Goal: Task Accomplishment & Management: Manage account settings

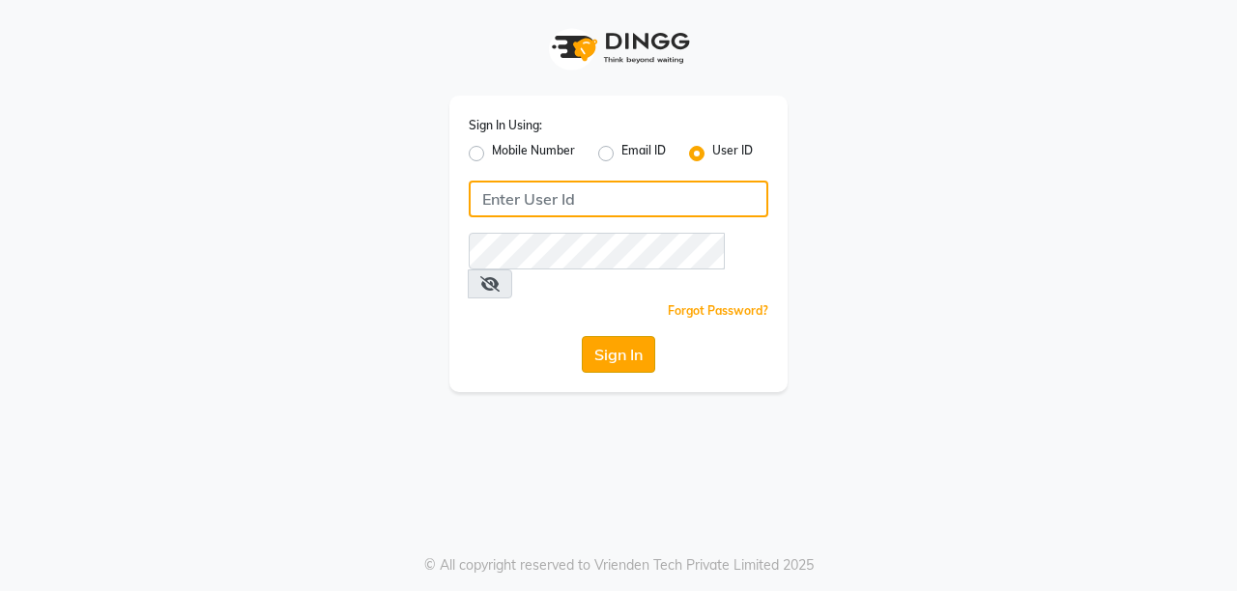
type input "ramya@123"
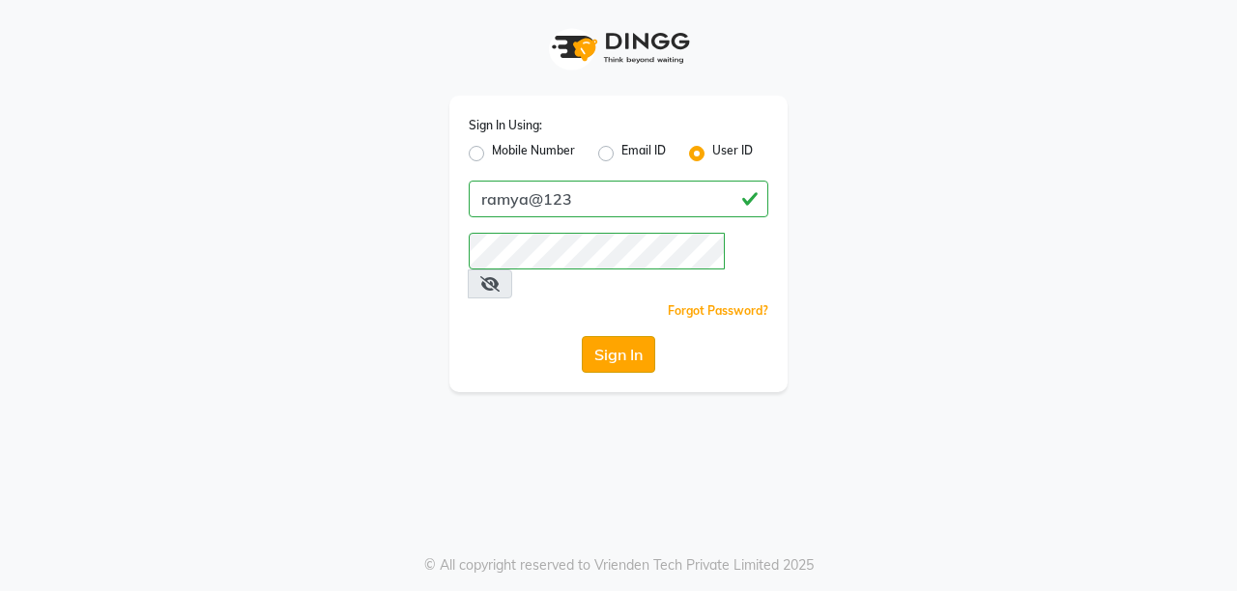
click at [605, 336] on button "Sign In" at bounding box center [618, 354] width 73 height 37
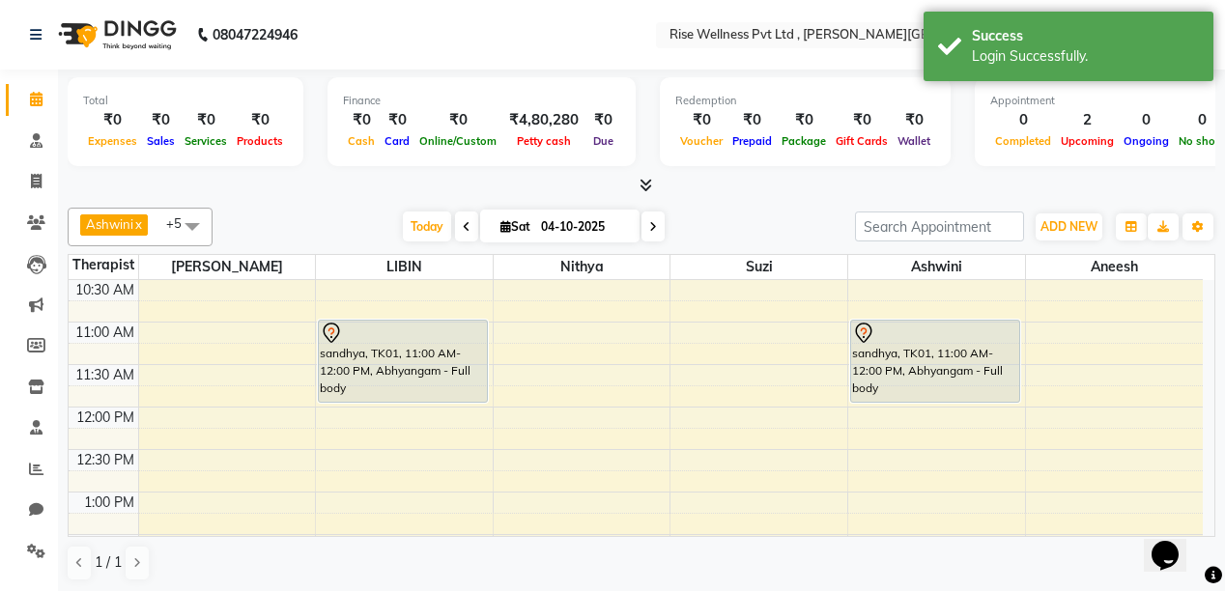
scroll to position [232, 0]
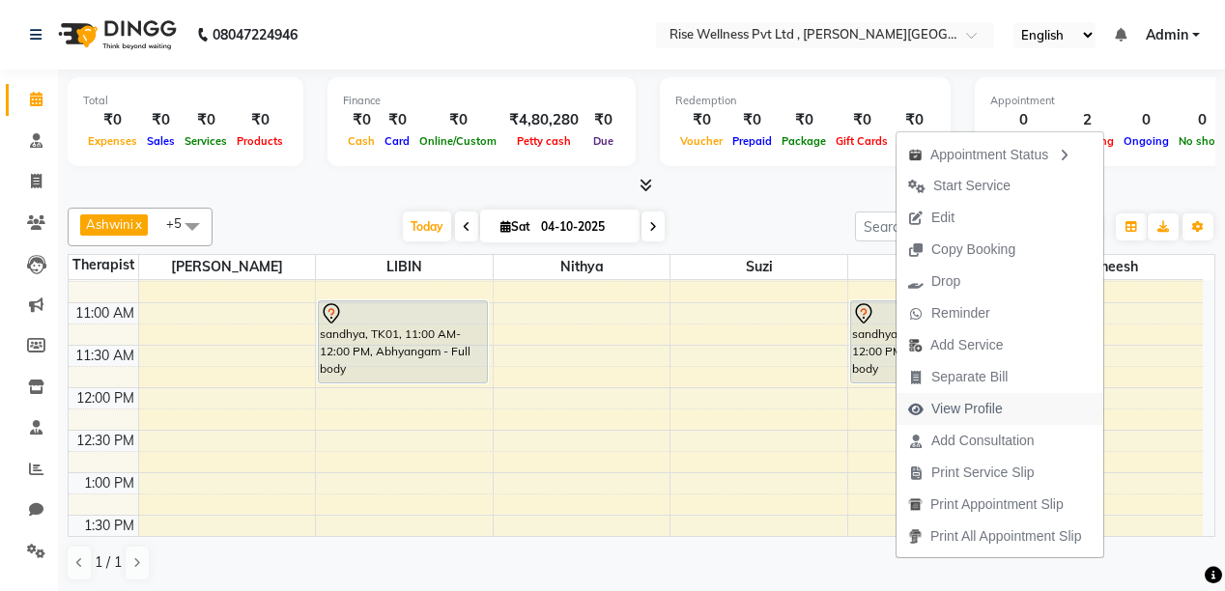
click at [982, 415] on span "View Profile" at bounding box center [968, 409] width 72 height 20
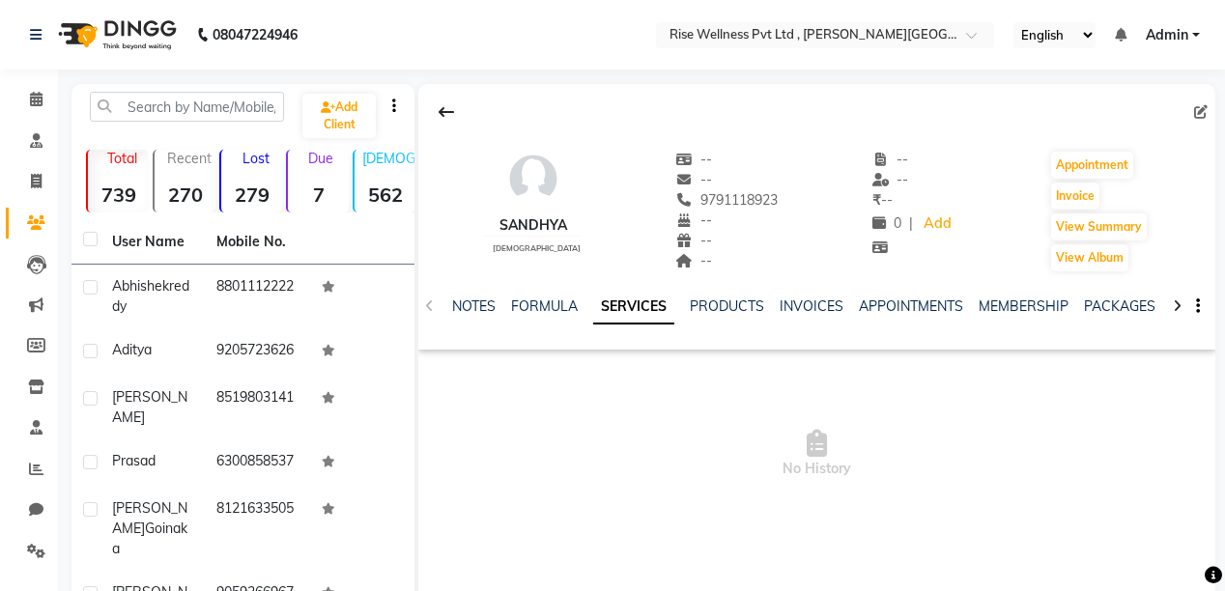
click at [906, 294] on div "NOTES FORMULA SERVICES PRODUCTS INVOICES APPOINTMENTS MEMBERSHIP PACKAGES VOUCH…" at bounding box center [816, 306] width 797 height 67
click at [832, 305] on link "INVOICES" at bounding box center [812, 306] width 64 height 17
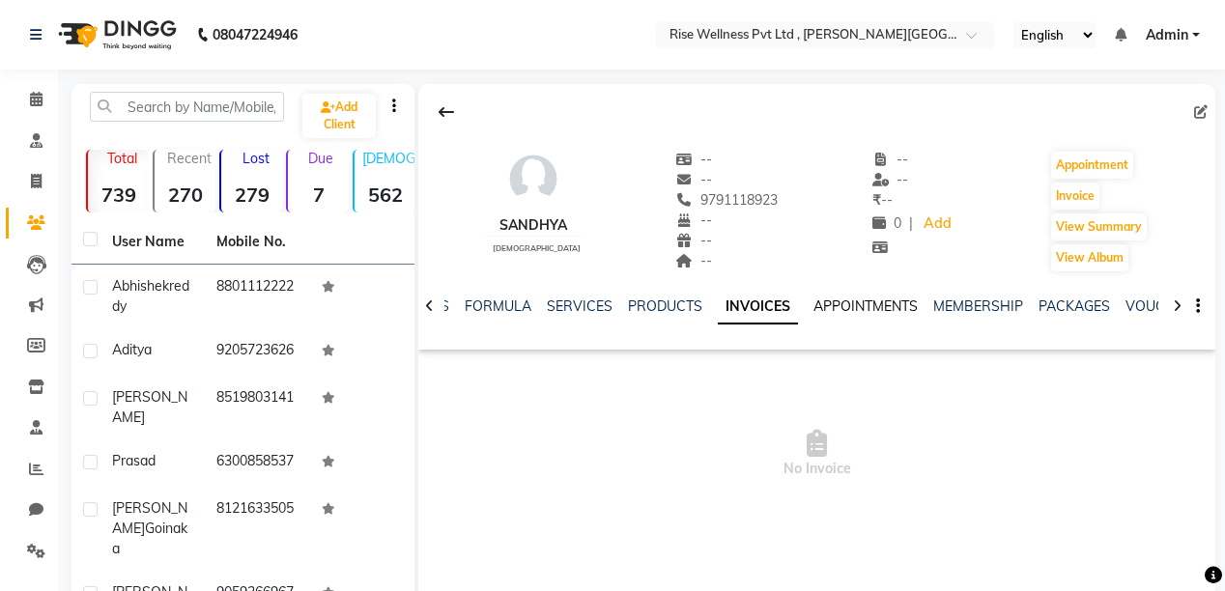
click at [852, 305] on link "APPOINTMENTS" at bounding box center [866, 306] width 104 height 17
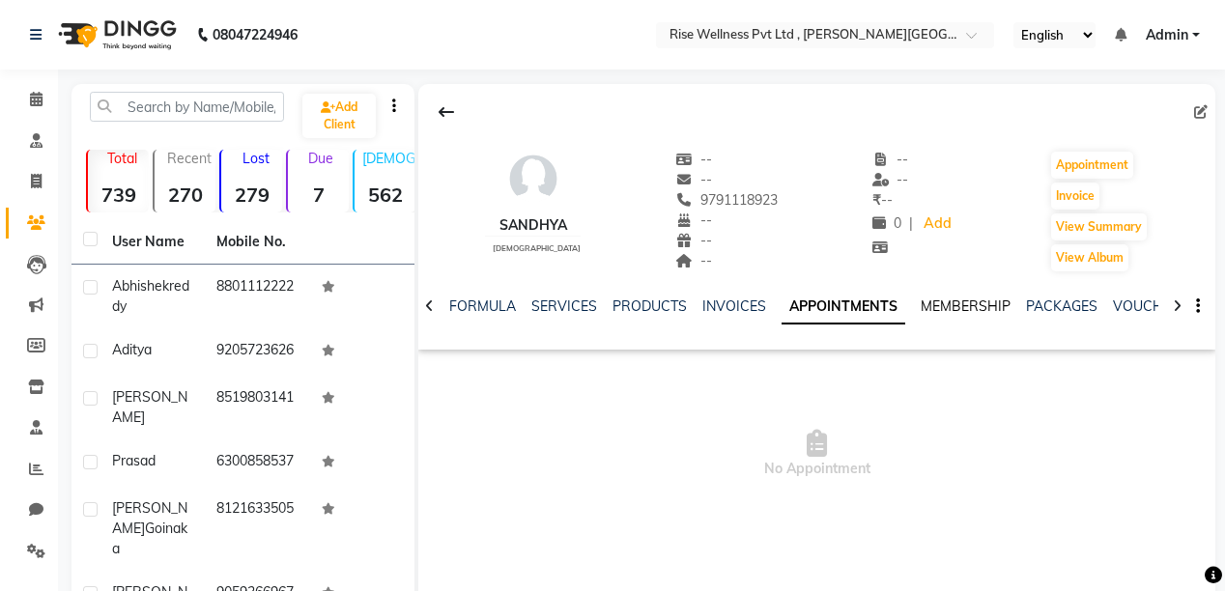
click at [952, 301] on link "MEMBERSHIP" at bounding box center [966, 306] width 90 height 17
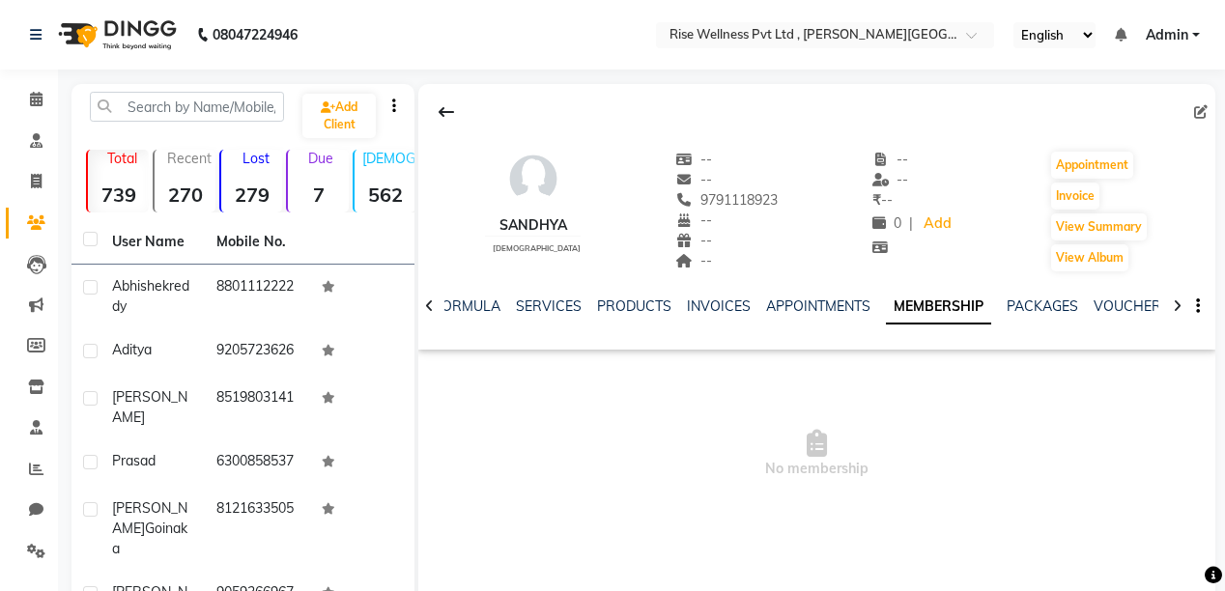
click at [124, 29] on img at bounding box center [115, 35] width 132 height 54
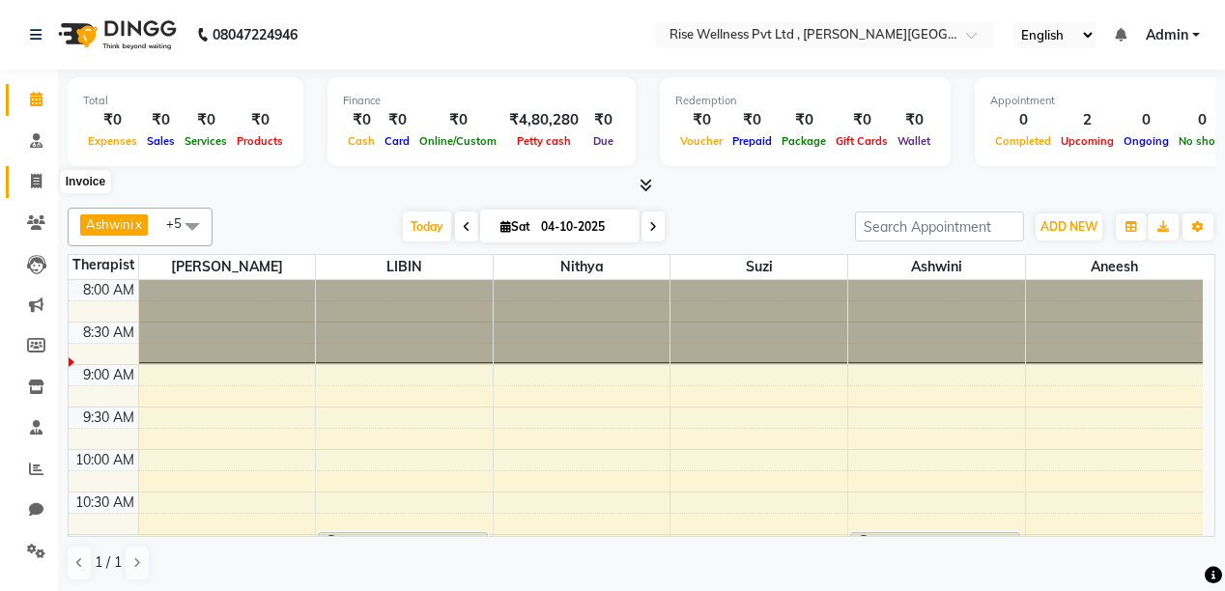
click at [43, 177] on span at bounding box center [36, 182] width 34 height 22
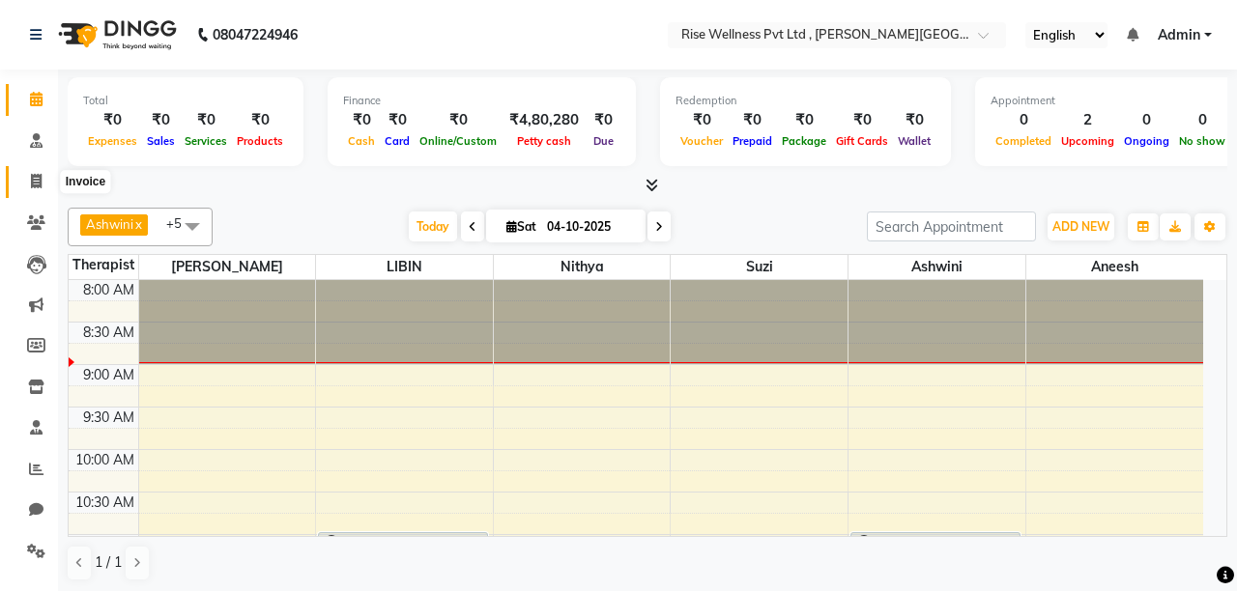
select select "7497"
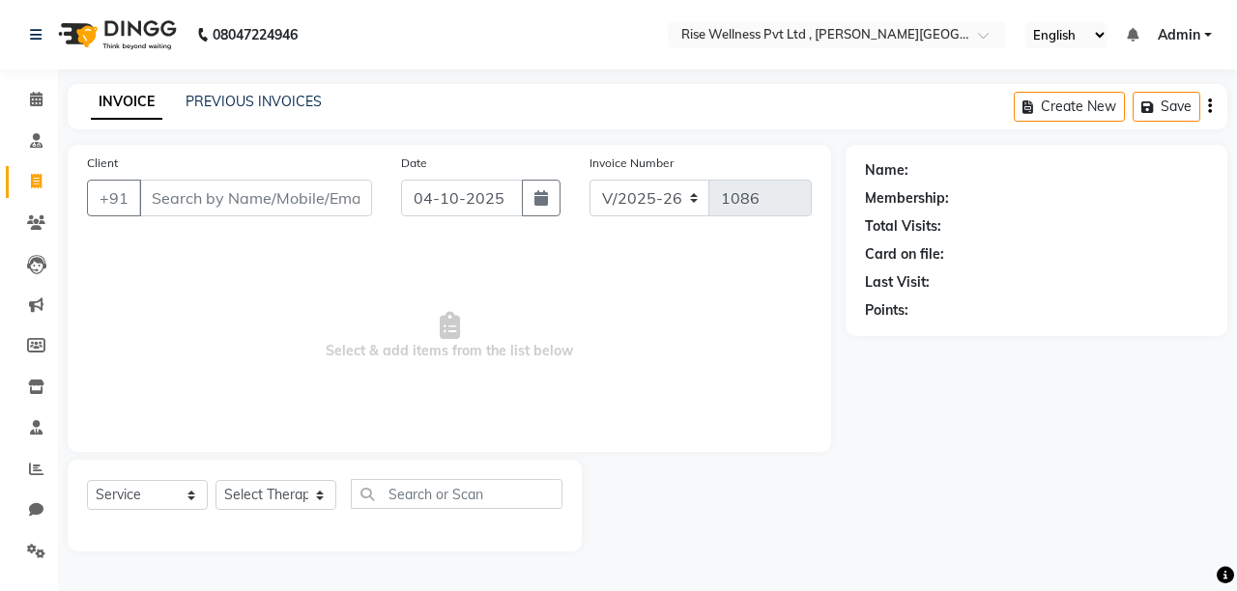
select select "V"
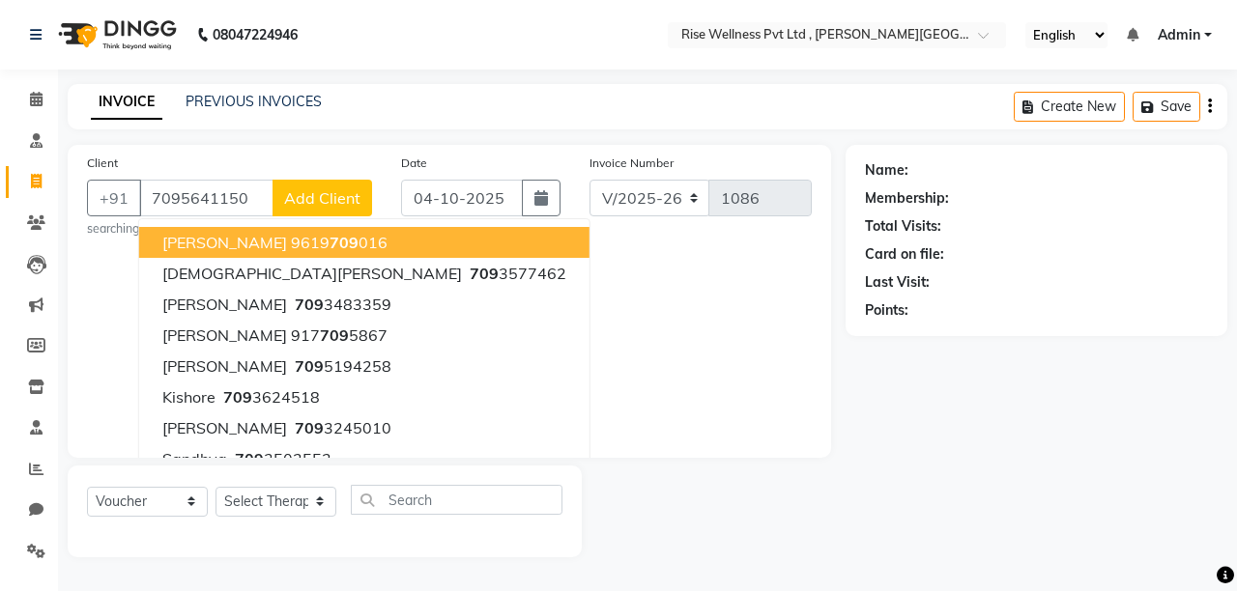
type input "7095641150"
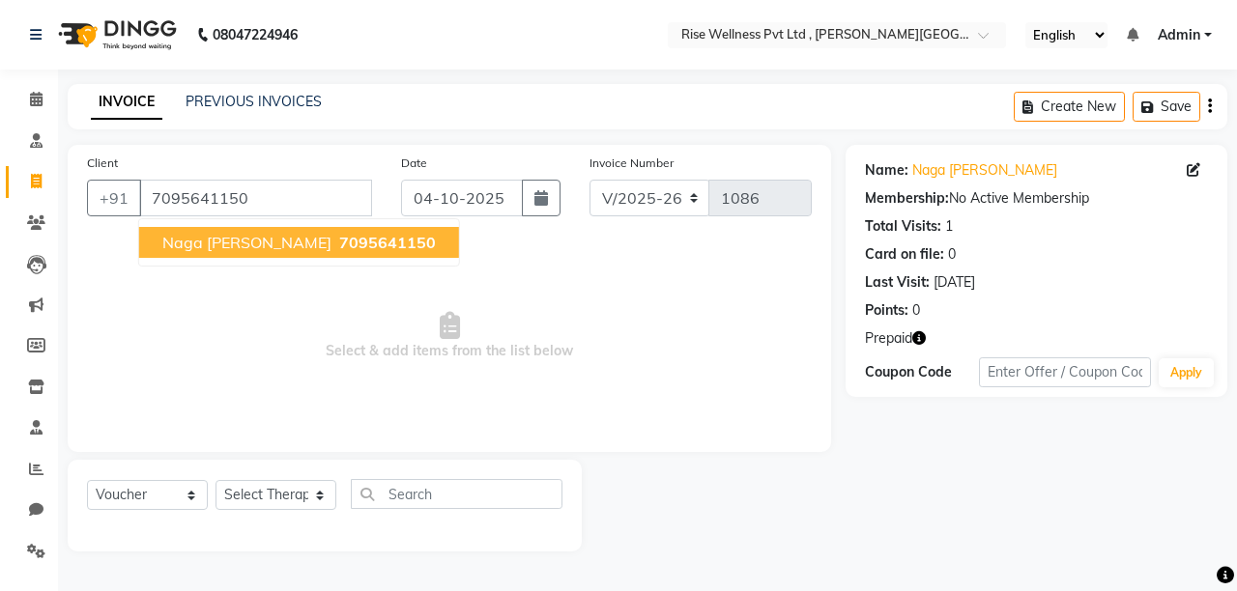
click at [339, 244] on span "7095641150" at bounding box center [387, 242] width 97 height 19
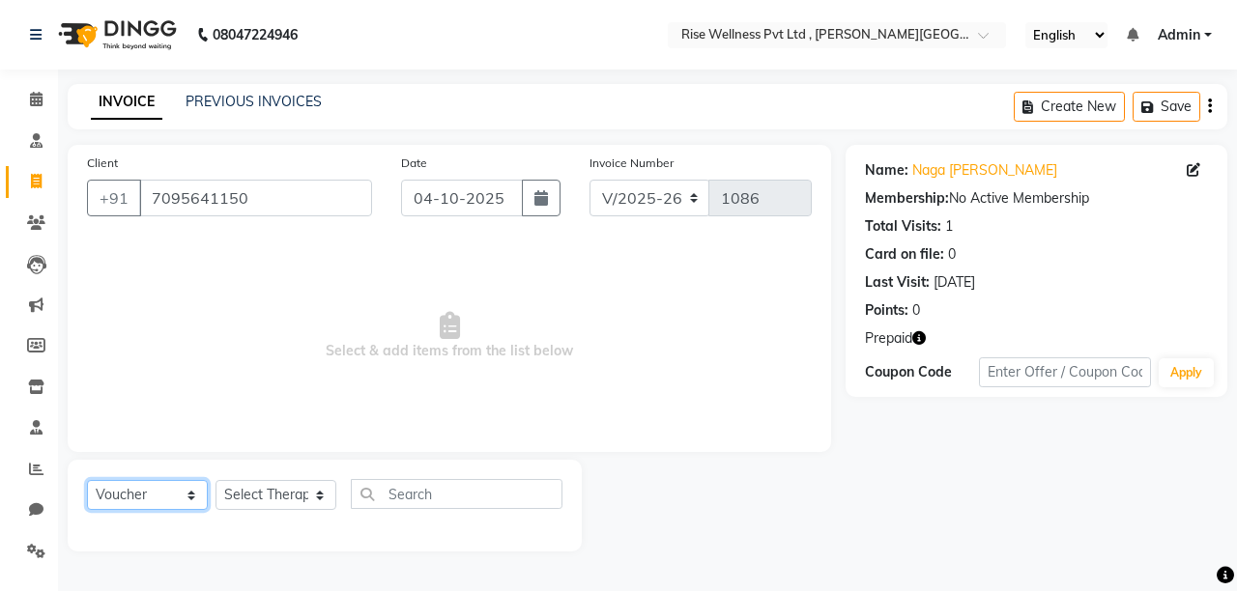
click at [176, 505] on select "Select Service Product Membership Package Voucher Prepaid Gift Card" at bounding box center [147, 495] width 121 height 30
select select "service"
click at [87, 481] on select "Select Service Product Membership Package Voucher Prepaid Gift Card" at bounding box center [147, 495] width 121 height 30
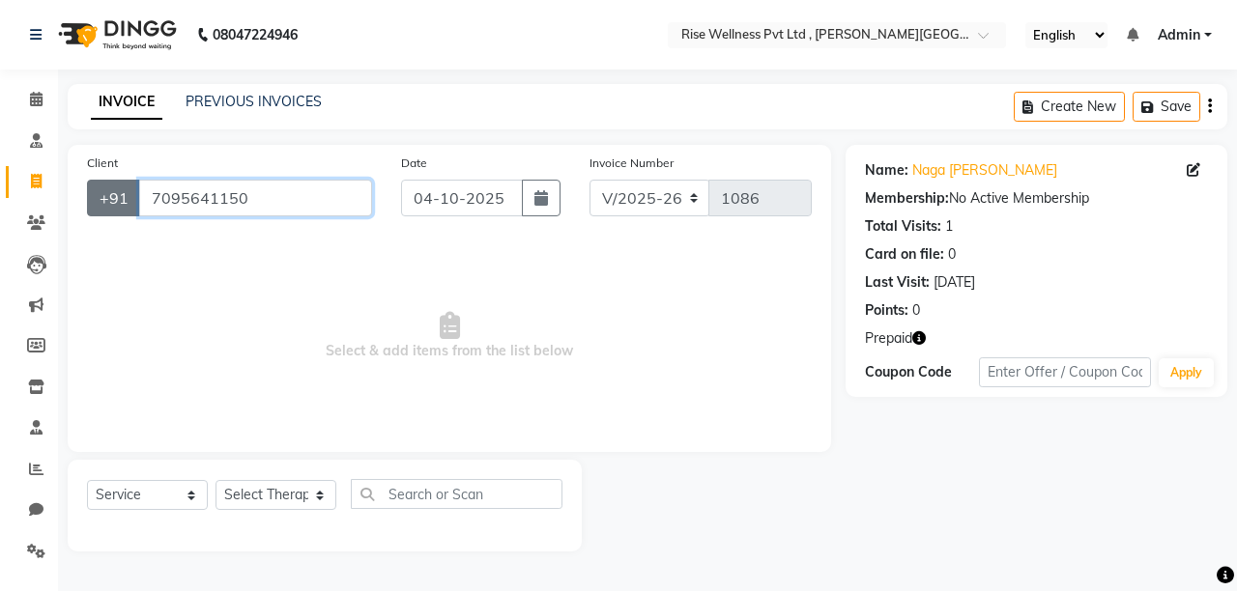
drag, startPoint x: 245, startPoint y: 206, endPoint x: 110, endPoint y: 192, distance: 136.0
click at [110, 192] on div "[PHONE_NUMBER]" at bounding box center [229, 198] width 285 height 37
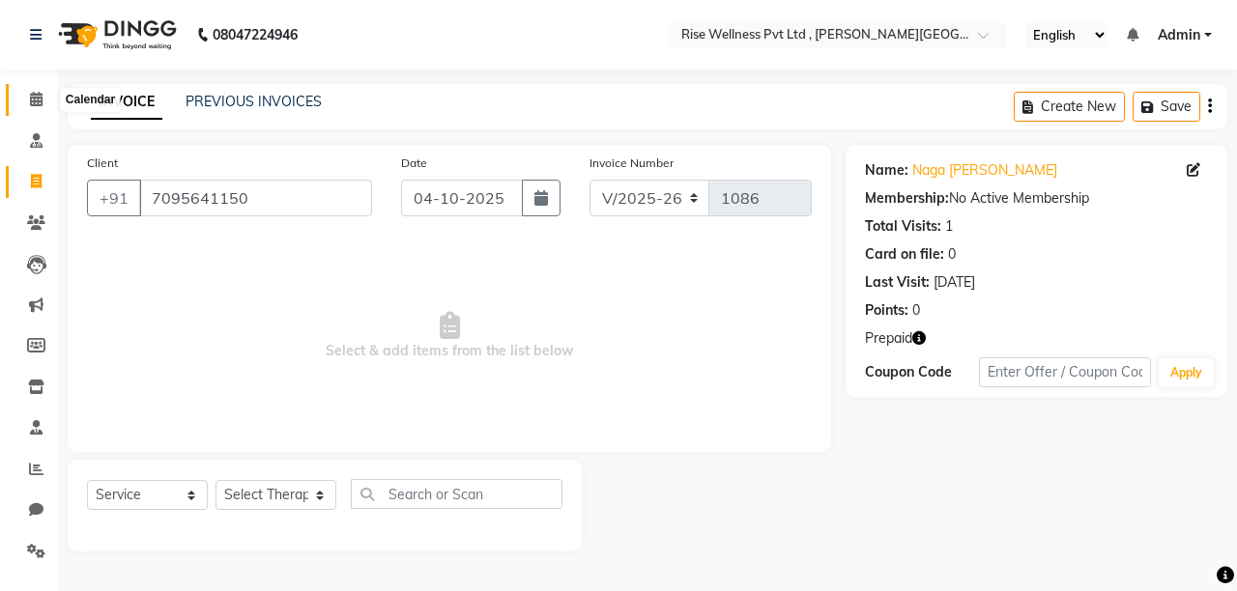
click at [27, 107] on span at bounding box center [36, 100] width 34 height 22
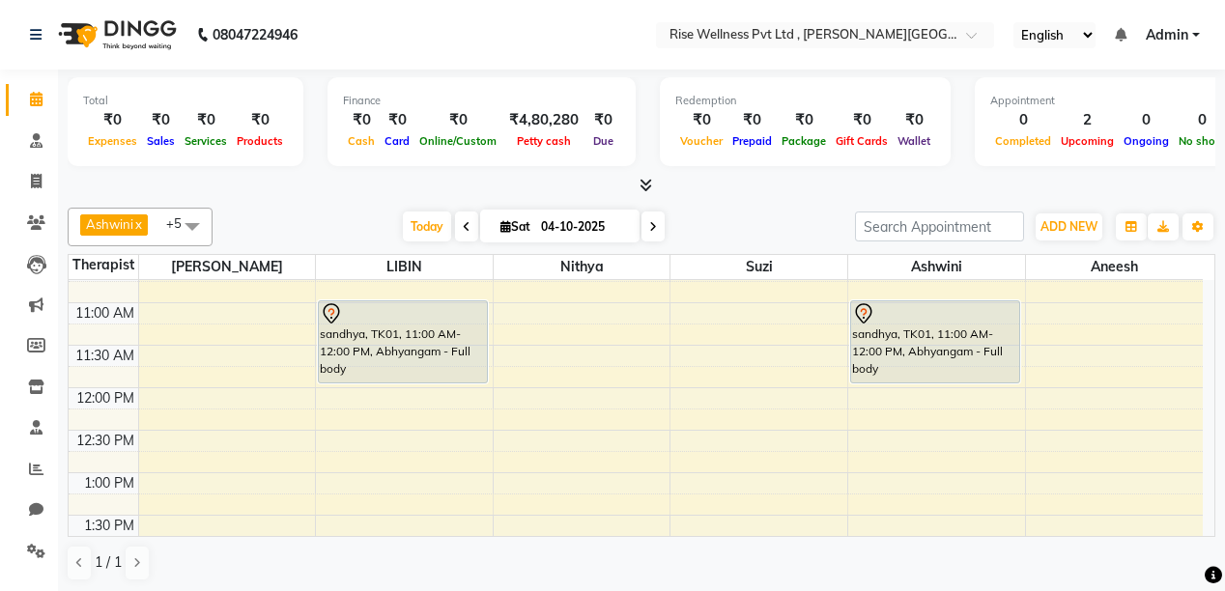
scroll to position [309, 0]
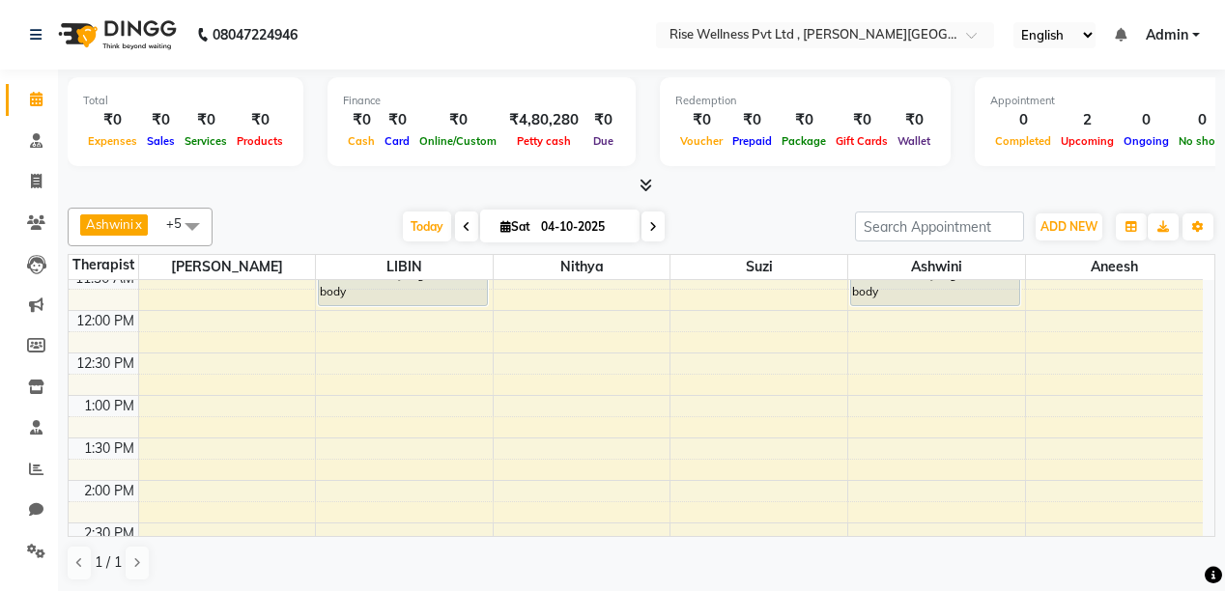
click at [392, 402] on div "8:00 AM 8:30 AM 9:00 AM 9:30 AM 10:00 AM 10:30 AM 11:00 AM 11:30 AM 12:00 PM 12…" at bounding box center [636, 523] width 1135 height 1105
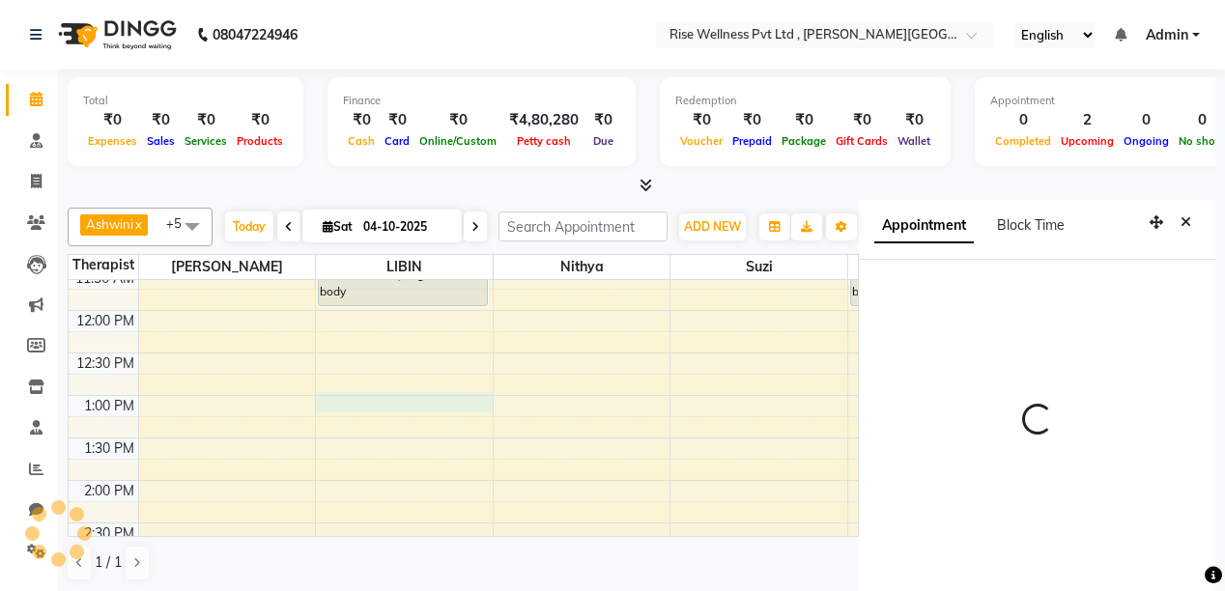
select select "780"
select select "69785"
select select "tentative"
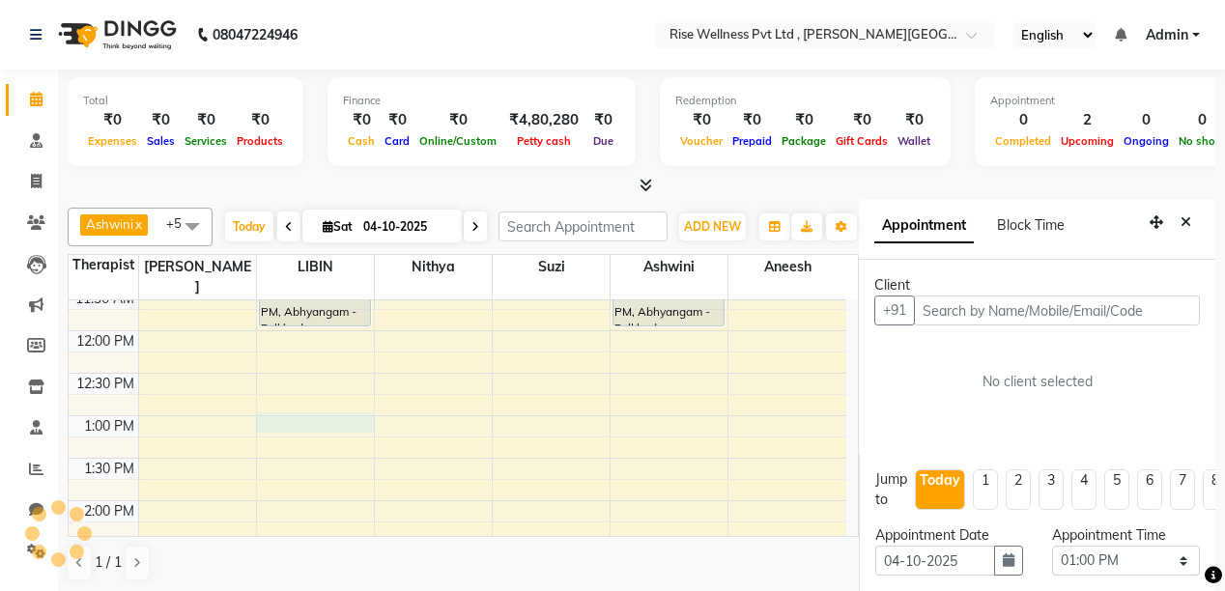
scroll to position [42, 0]
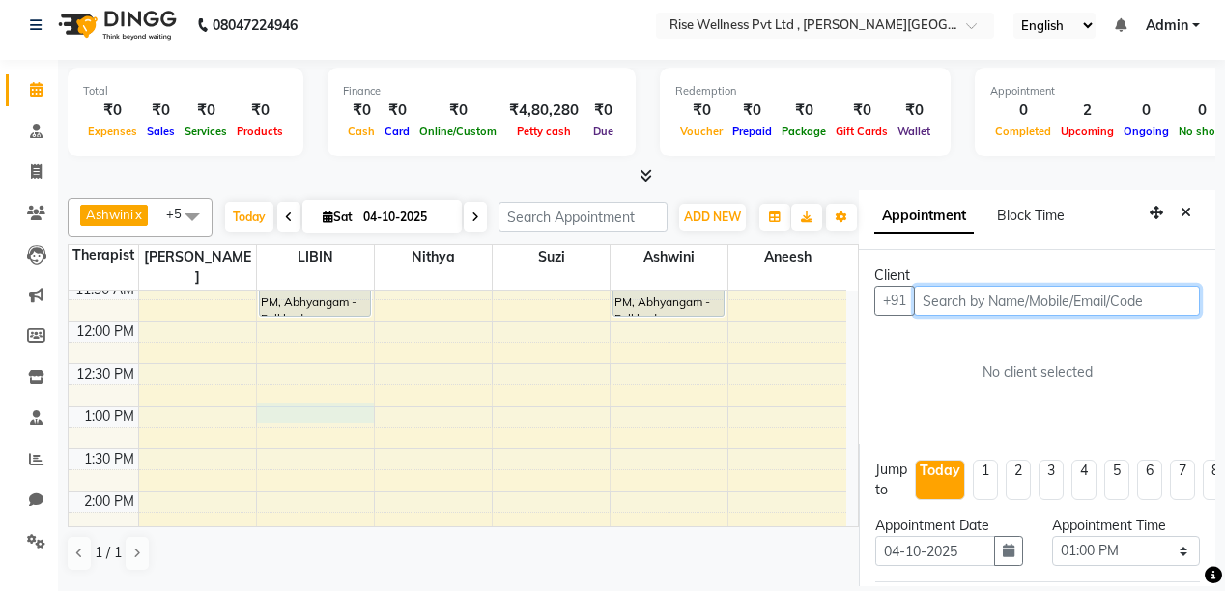
paste input "7095641150"
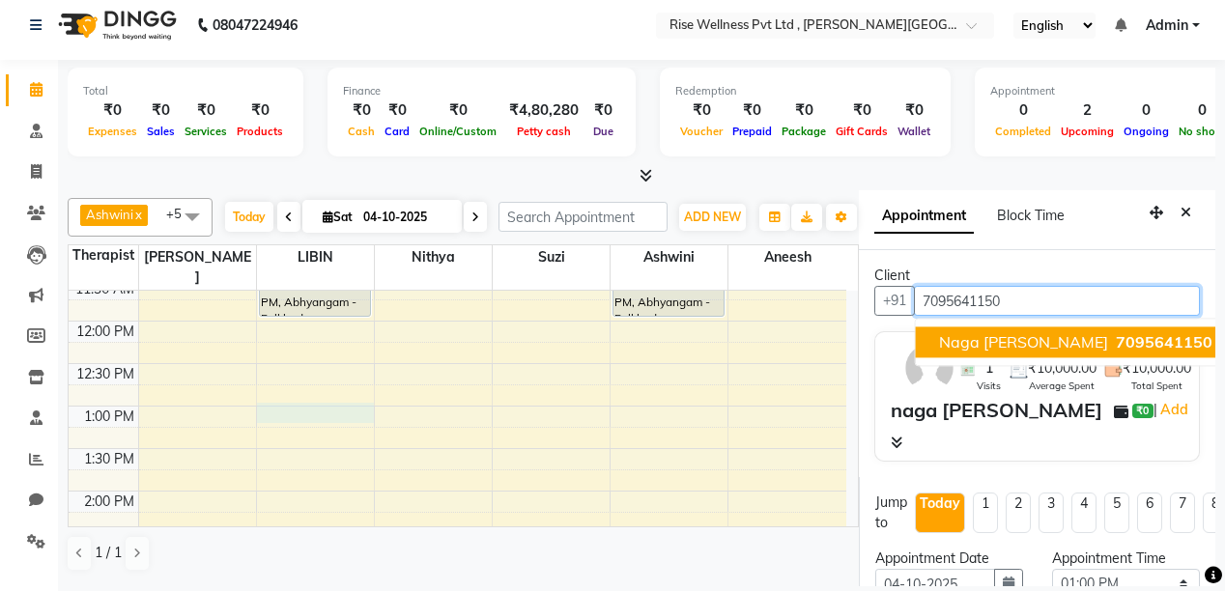
click at [987, 332] on span "naga [PERSON_NAME]" at bounding box center [1023, 341] width 169 height 19
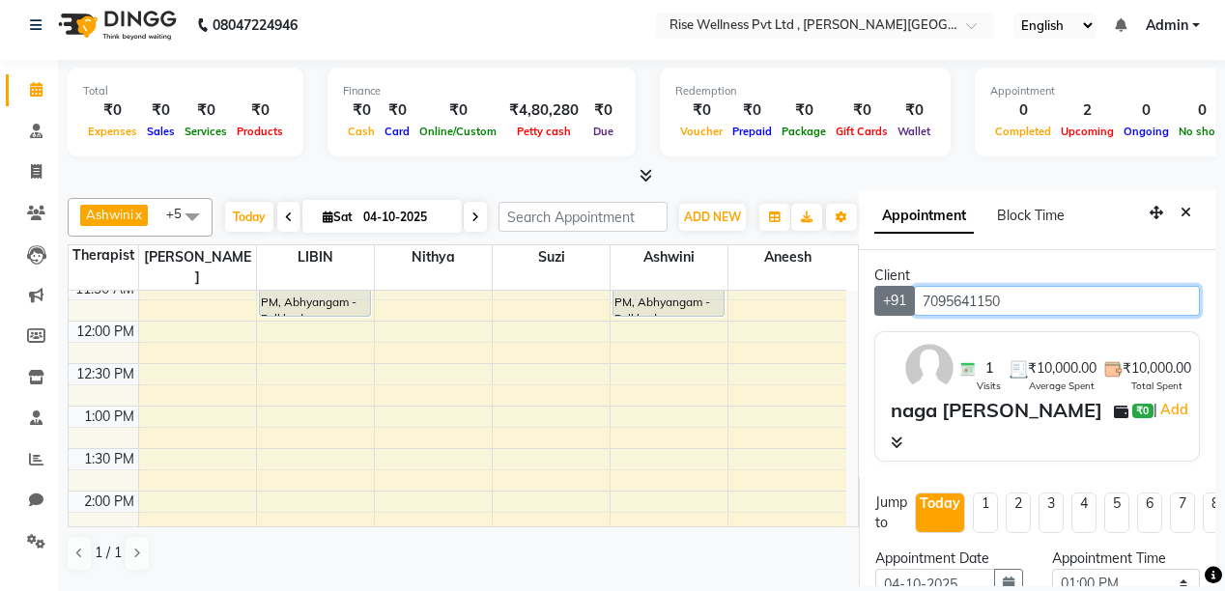
drag, startPoint x: 1028, startPoint y: 266, endPoint x: 895, endPoint y: 266, distance: 133.4
click at [895, 286] on div "[PHONE_NUMBER]" at bounding box center [1038, 301] width 326 height 30
type input "7095641150"
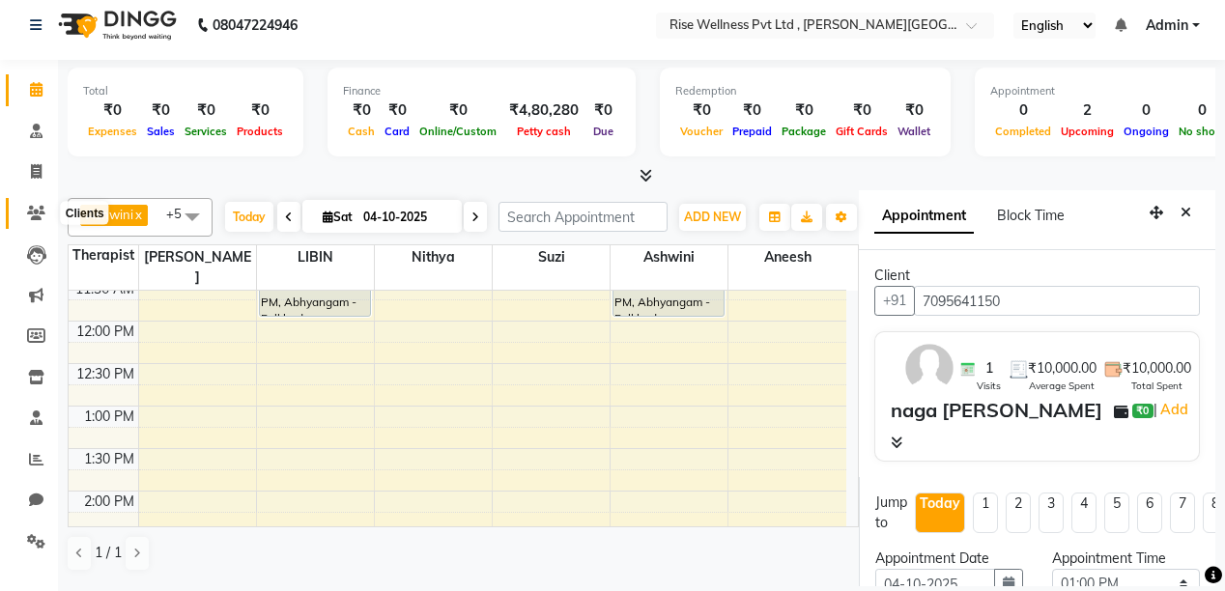
click at [21, 203] on span at bounding box center [36, 214] width 34 height 22
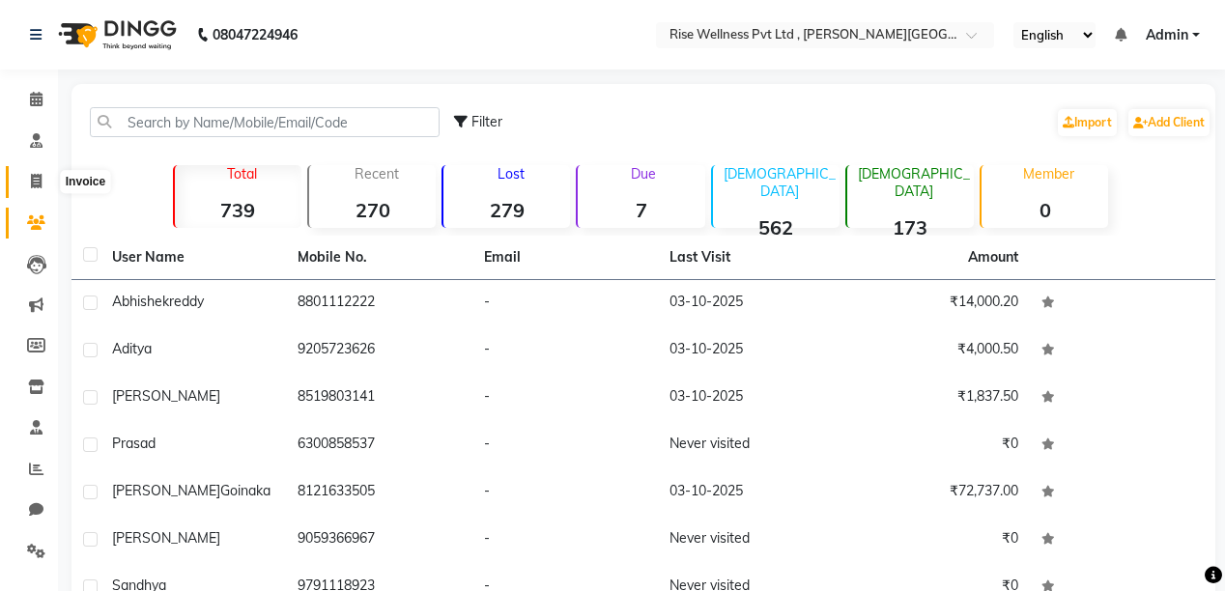
click at [43, 182] on span at bounding box center [36, 182] width 34 height 22
select select "7497"
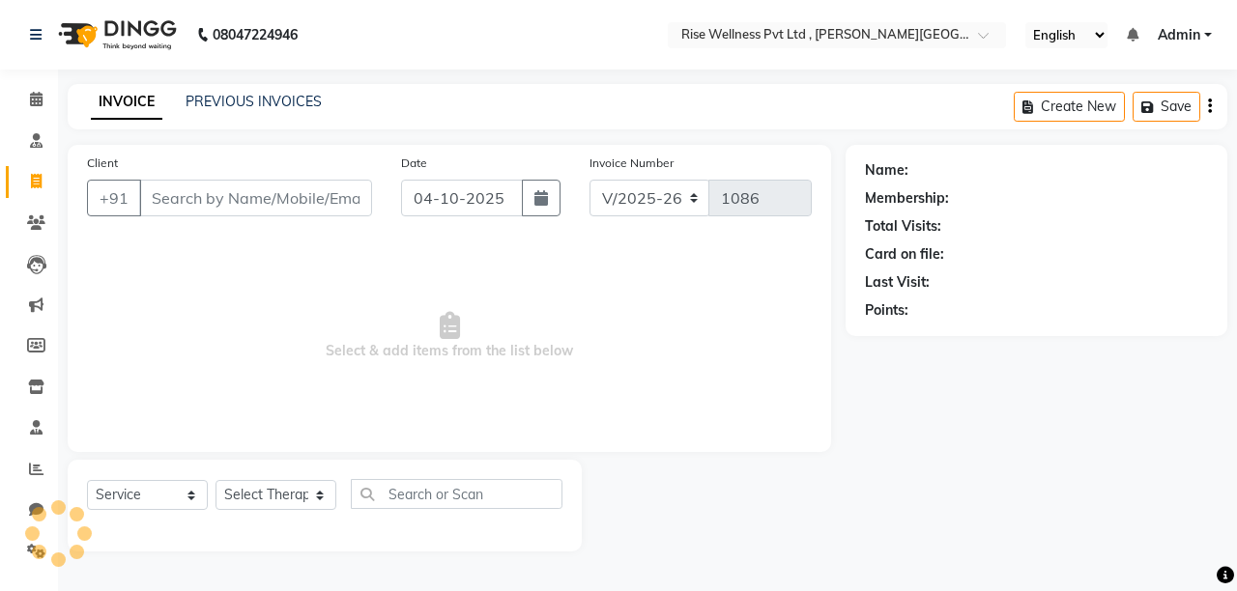
select select "V"
type input "7095641150"
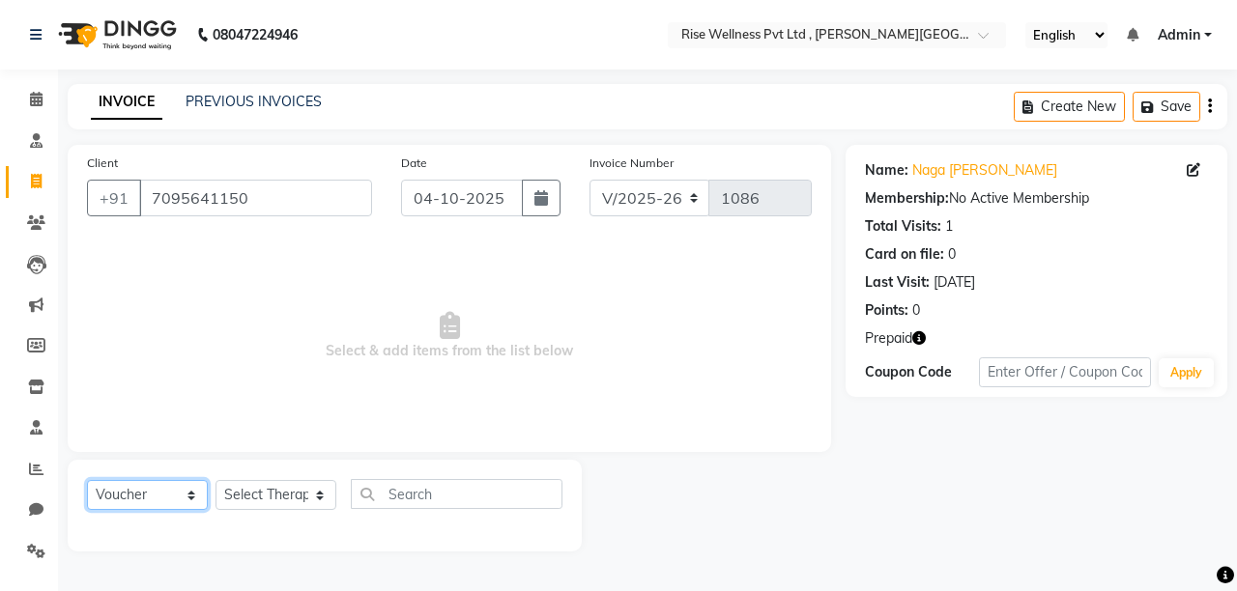
click at [181, 508] on select "Select Service Product Membership Package Voucher Prepaid Gift Card" at bounding box center [147, 495] width 121 height 30
select select "service"
click at [87, 481] on select "Select Service Product Membership Package Voucher Prepaid Gift Card" at bounding box center [147, 495] width 121 height 30
click at [280, 500] on select "Select Therapist [PERSON_NAME] [PERSON_NAME] Reception [PERSON_NAME]" at bounding box center [276, 495] width 121 height 30
select select "69786"
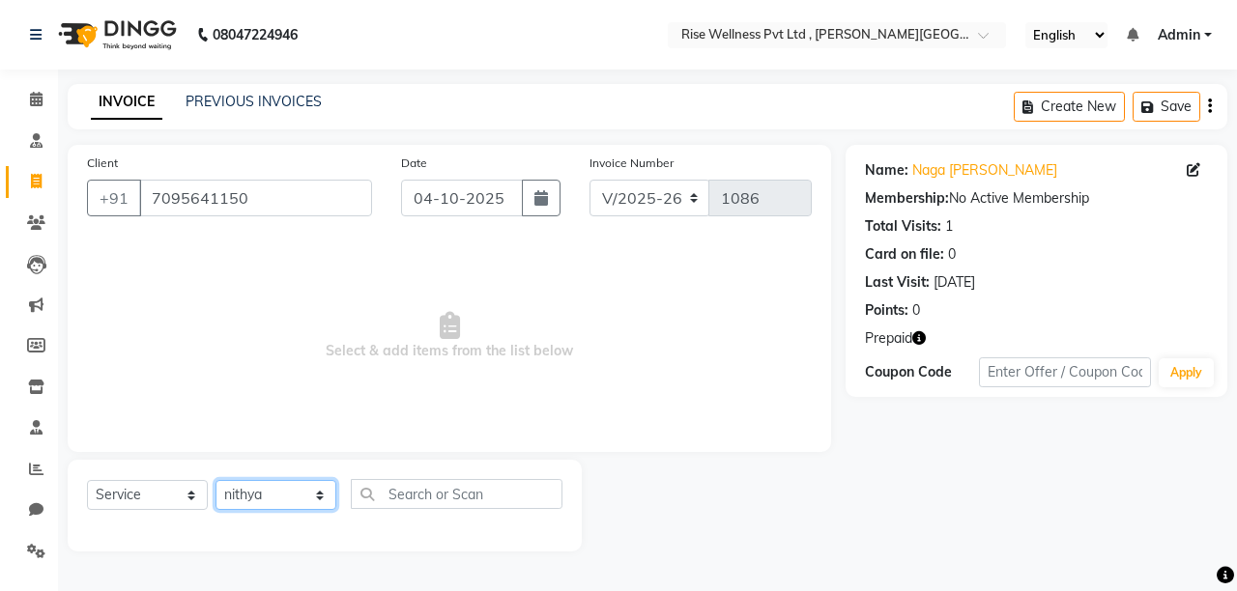
click at [216, 481] on select "Select Therapist [PERSON_NAME] [PERSON_NAME] Reception [PERSON_NAME]" at bounding box center [276, 495] width 121 height 30
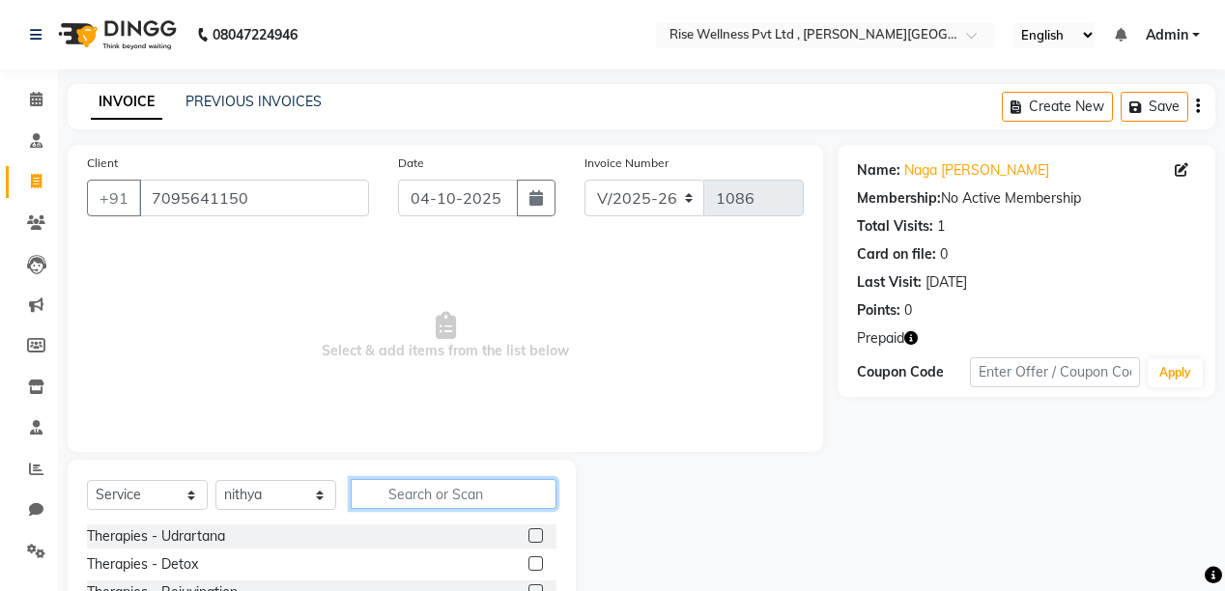
click at [408, 503] on input "text" at bounding box center [454, 494] width 206 height 30
click at [529, 538] on label at bounding box center [536, 536] width 14 height 14
click at [529, 538] on input "checkbox" at bounding box center [535, 537] width 13 height 13
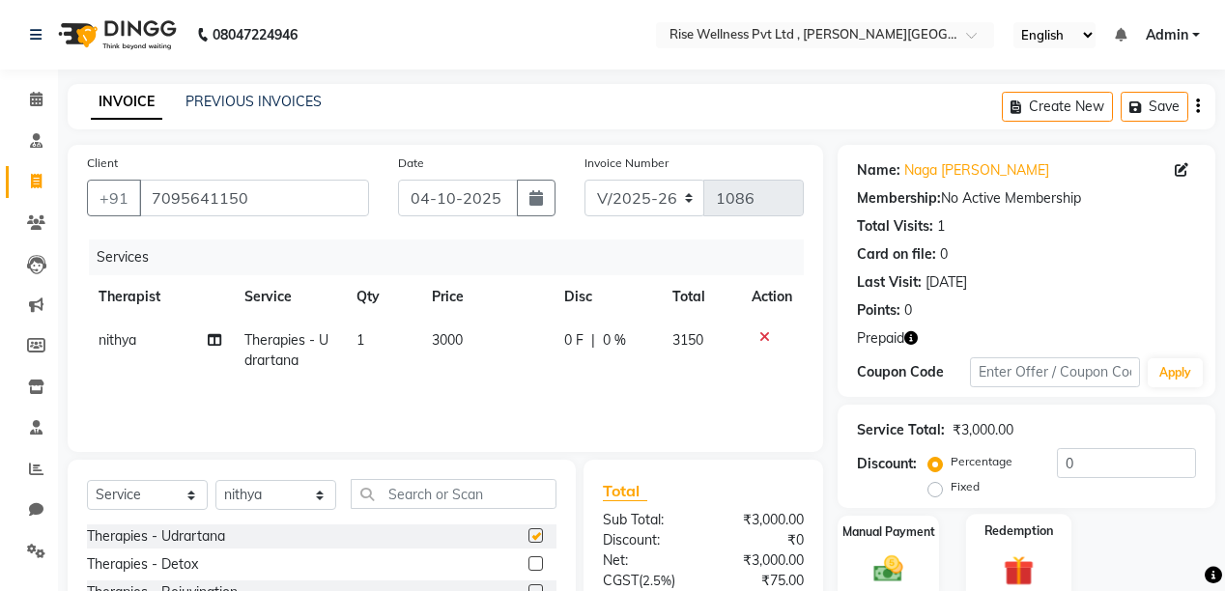
checkbox input "false"
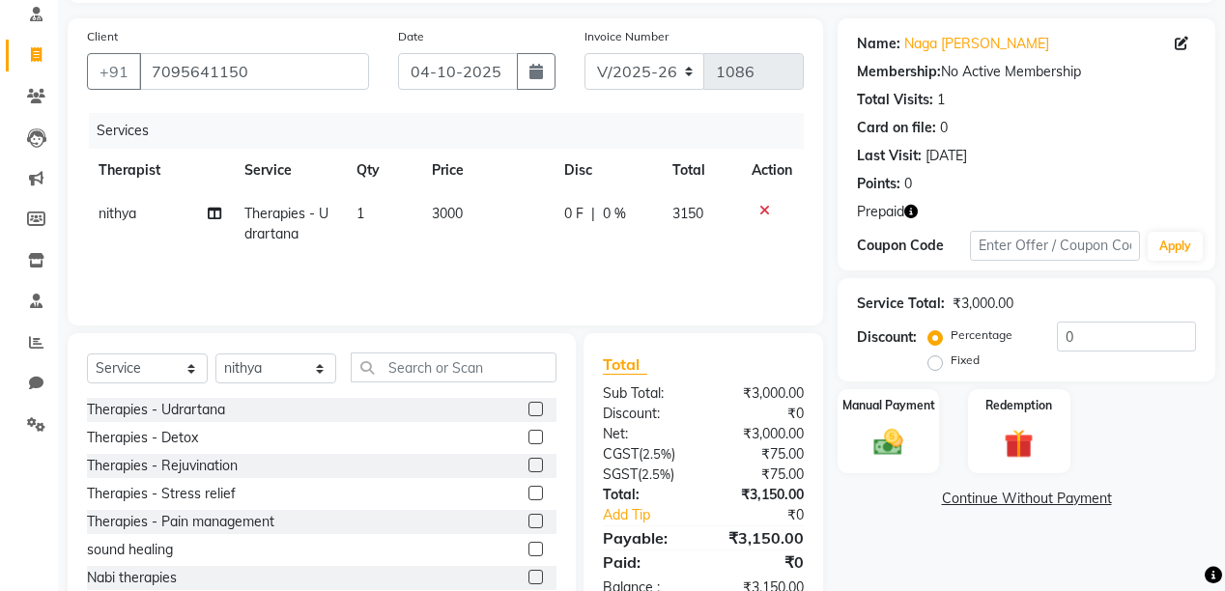
scroll to position [183, 0]
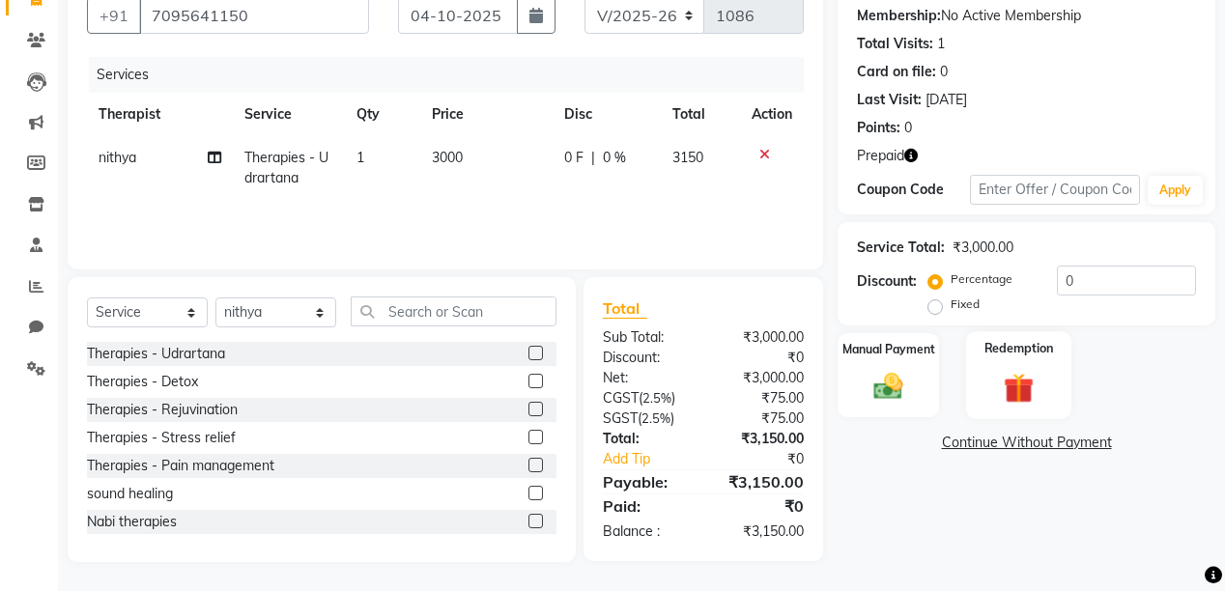
click at [1020, 415] on div "Redemption" at bounding box center [1018, 375] width 105 height 88
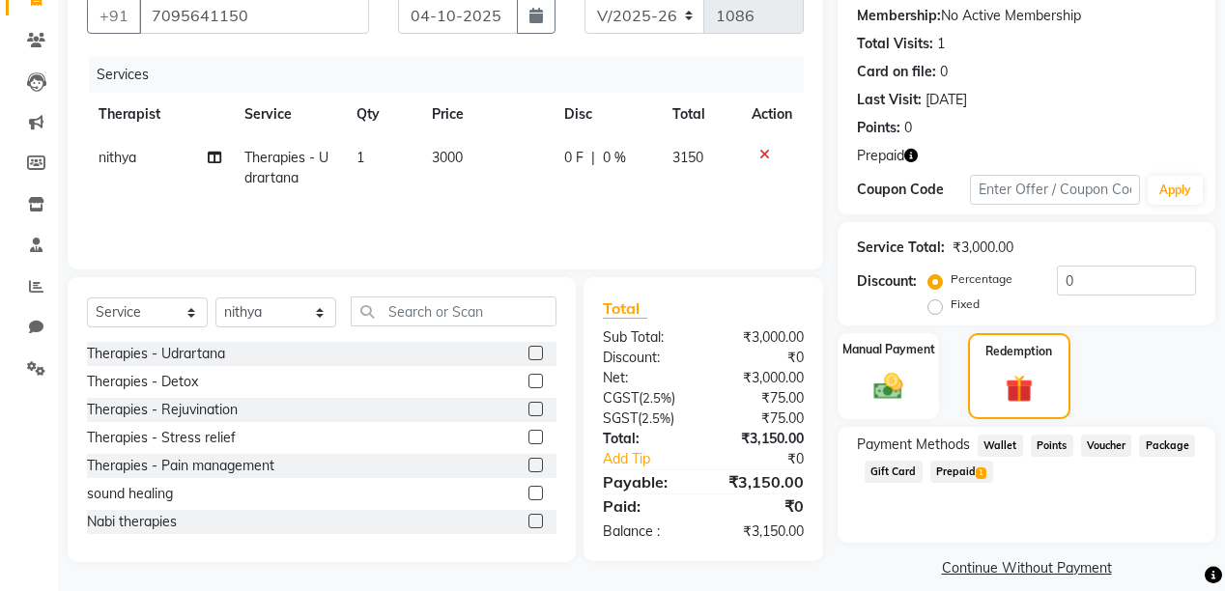
click at [938, 479] on span "Prepaid 1" at bounding box center [962, 472] width 63 height 22
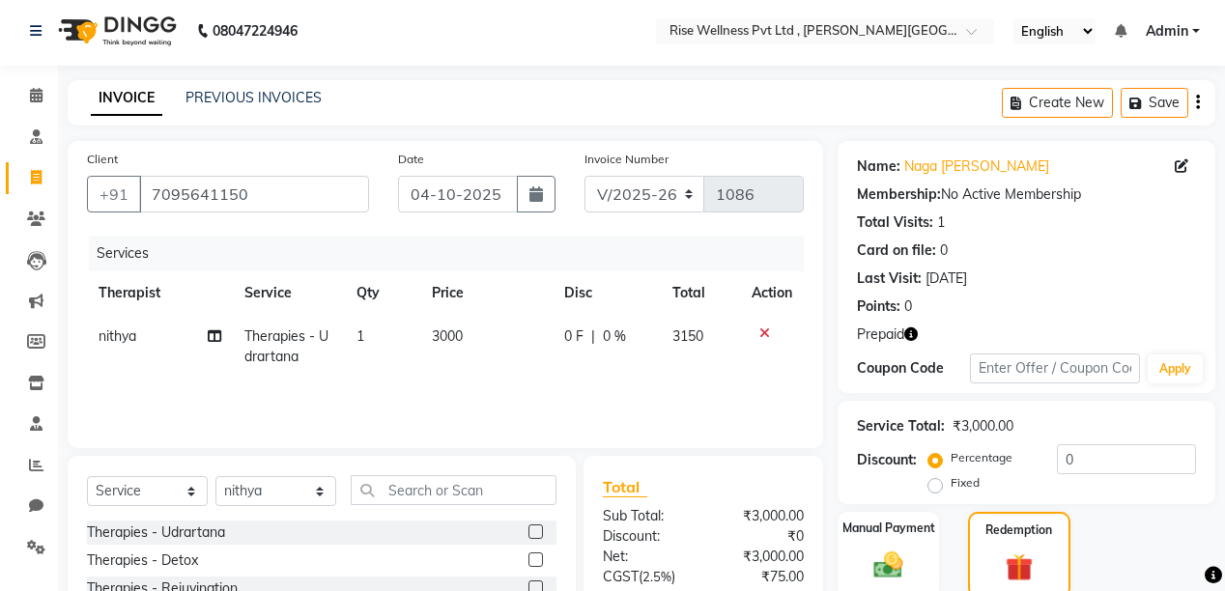
scroll to position [0, 0]
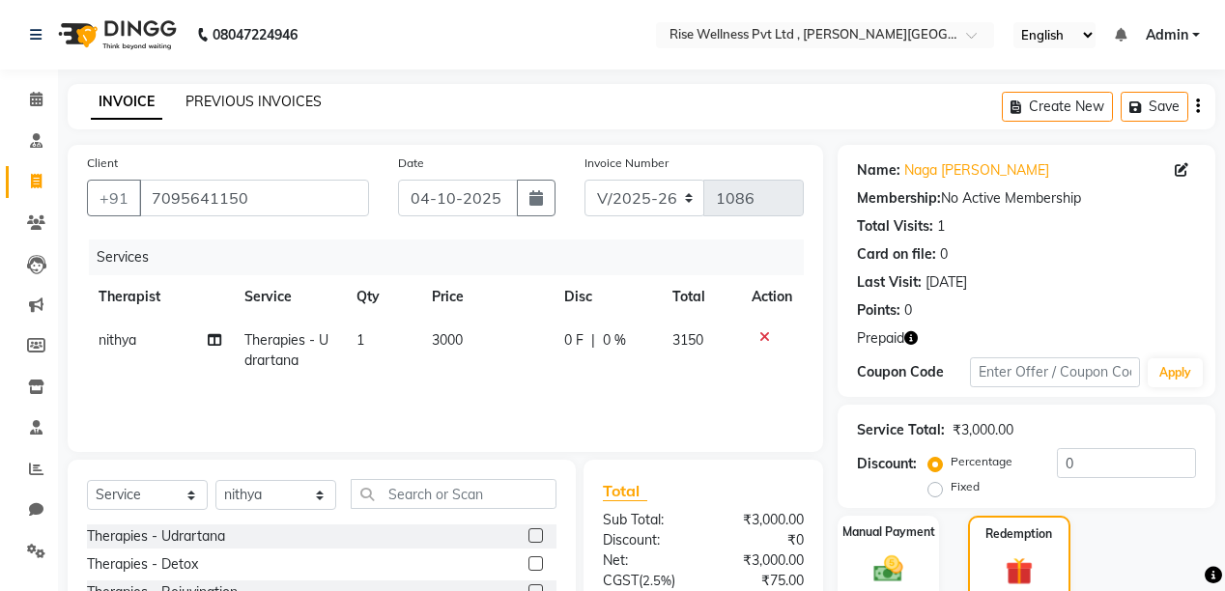
click at [294, 99] on link "PREVIOUS INVOICES" at bounding box center [254, 101] width 136 height 17
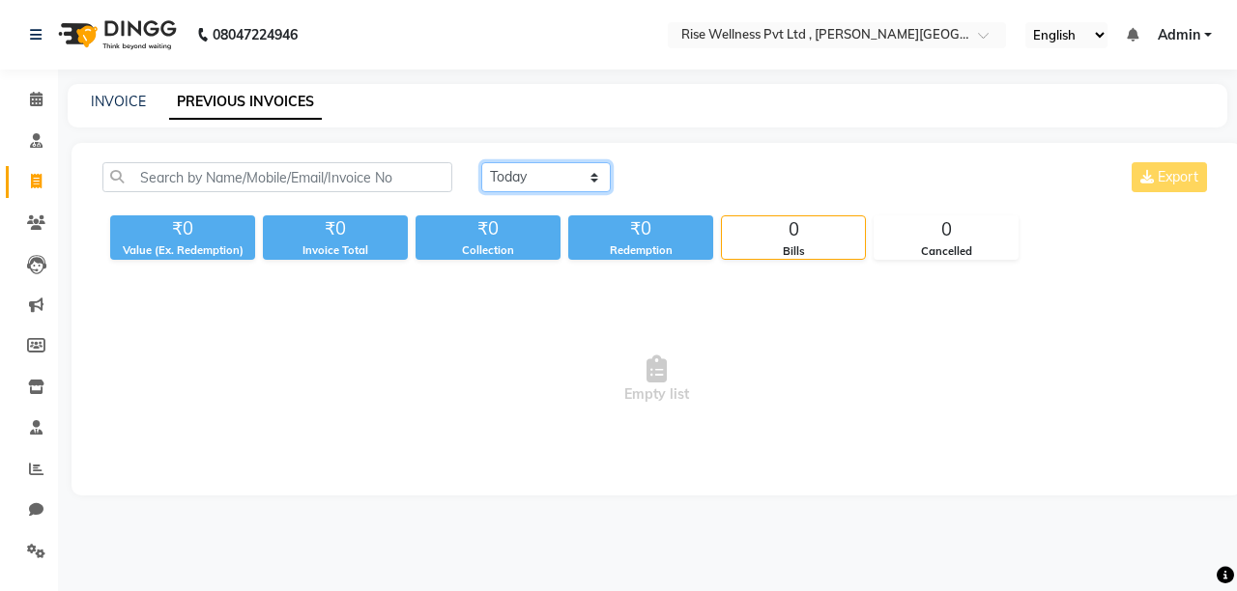
click at [571, 183] on select "[DATE] [DATE] Custom Range" at bounding box center [545, 177] width 129 height 30
select select "range"
click at [481, 162] on select "[DATE] [DATE] Custom Range" at bounding box center [545, 177] width 129 height 30
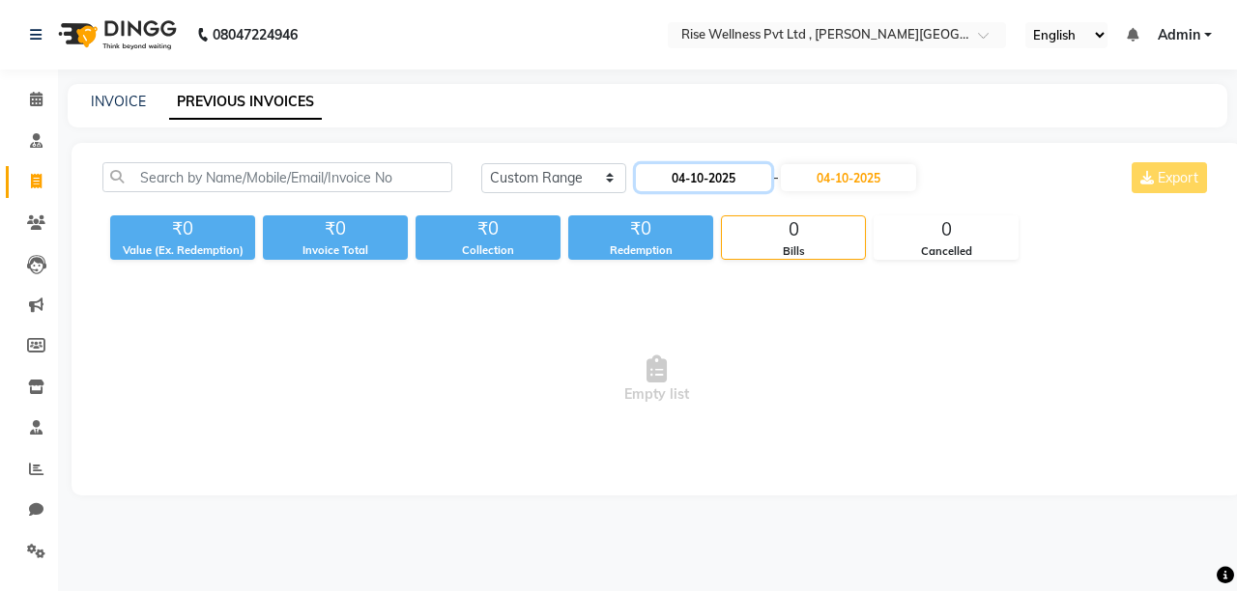
click at [700, 186] on input "04-10-2025" at bounding box center [703, 177] width 135 height 27
select select "10"
select select "2025"
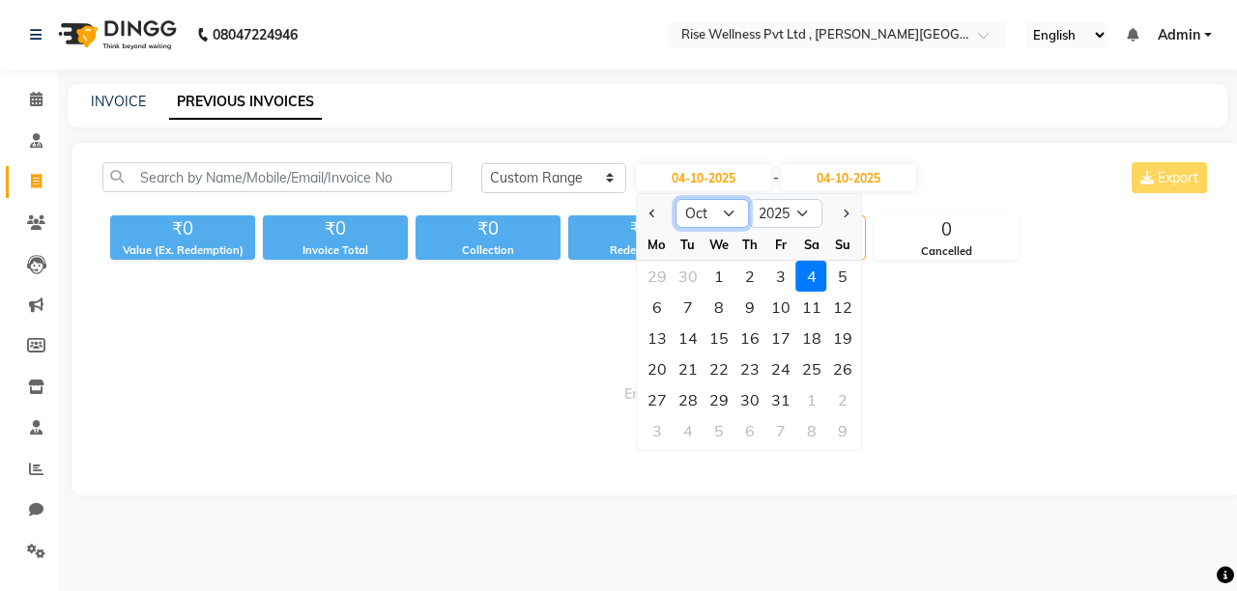
click at [727, 216] on select "Jan Feb Mar Apr May Jun [DATE] Aug Sep Oct Nov Dec" at bounding box center [712, 213] width 73 height 29
click at [378, 377] on span "Empty list" at bounding box center [656, 379] width 1108 height 193
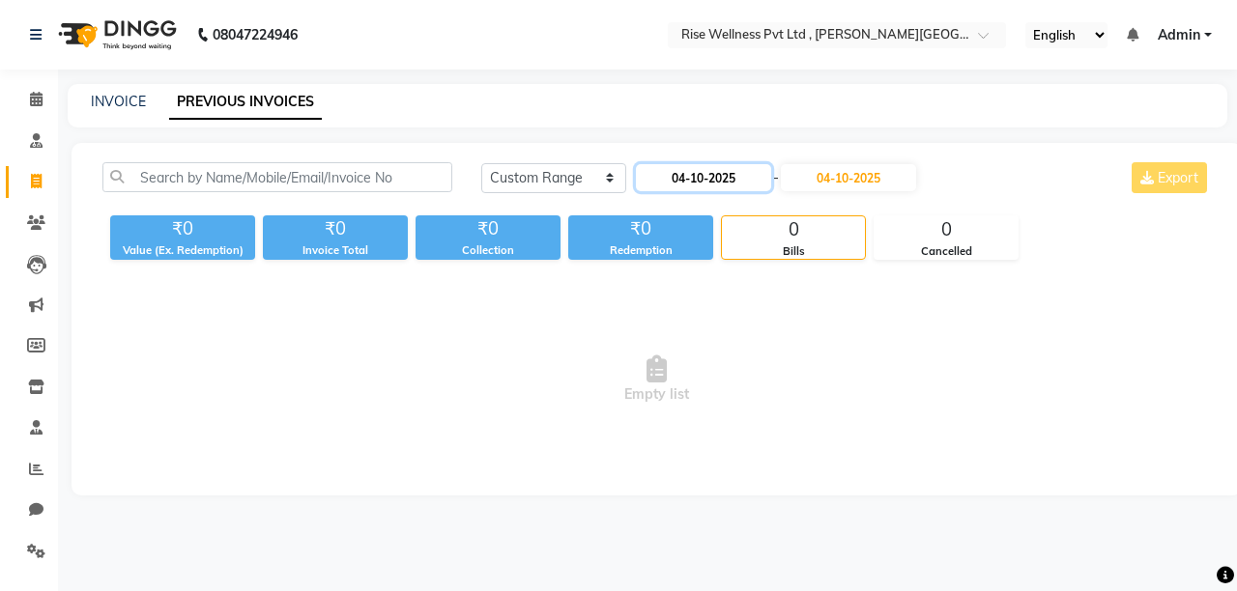
click at [697, 175] on input "04-10-2025" at bounding box center [703, 177] width 135 height 27
select select "10"
select select "2025"
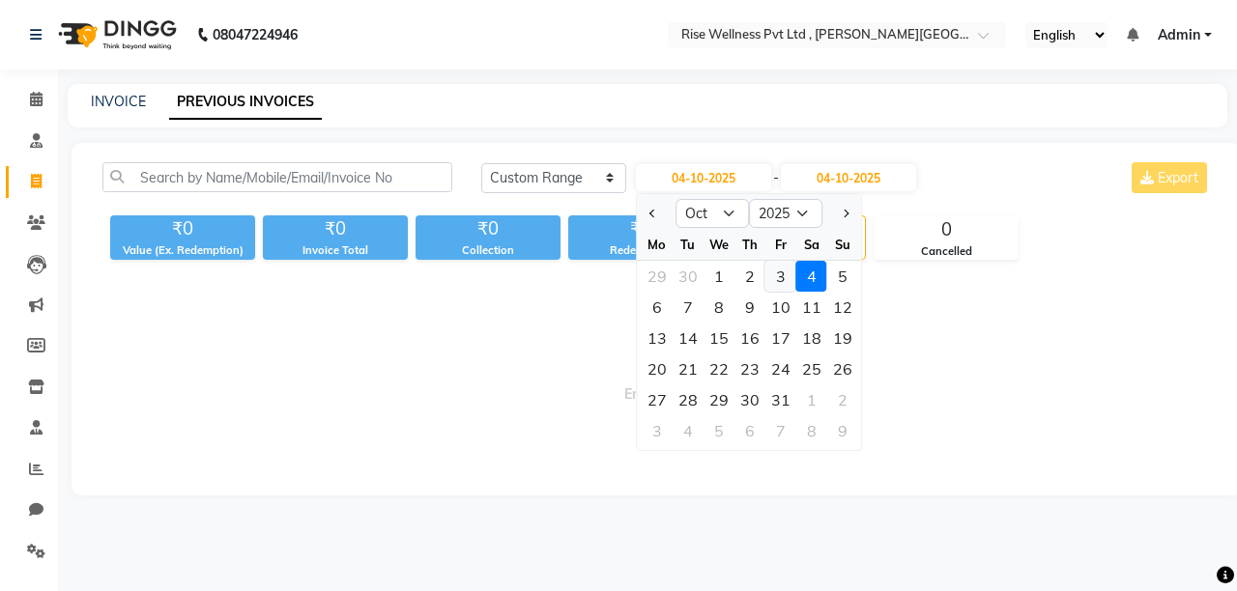
click at [773, 274] on div "3" at bounding box center [780, 276] width 31 height 31
type input "03-10-2025"
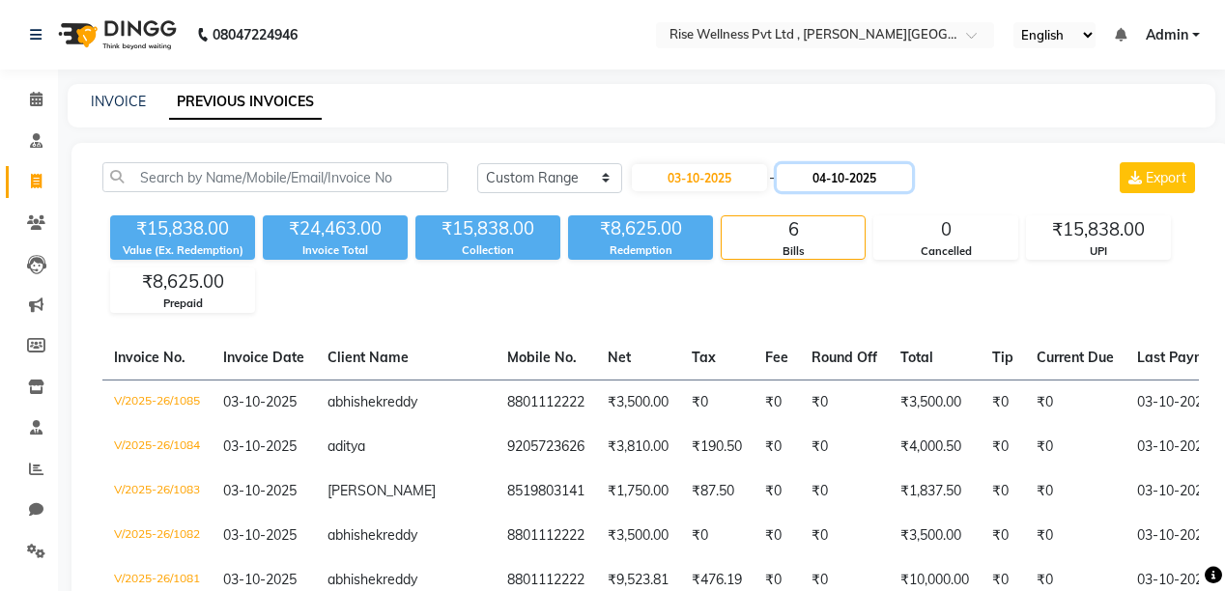
click at [822, 175] on input "04-10-2025" at bounding box center [844, 177] width 135 height 27
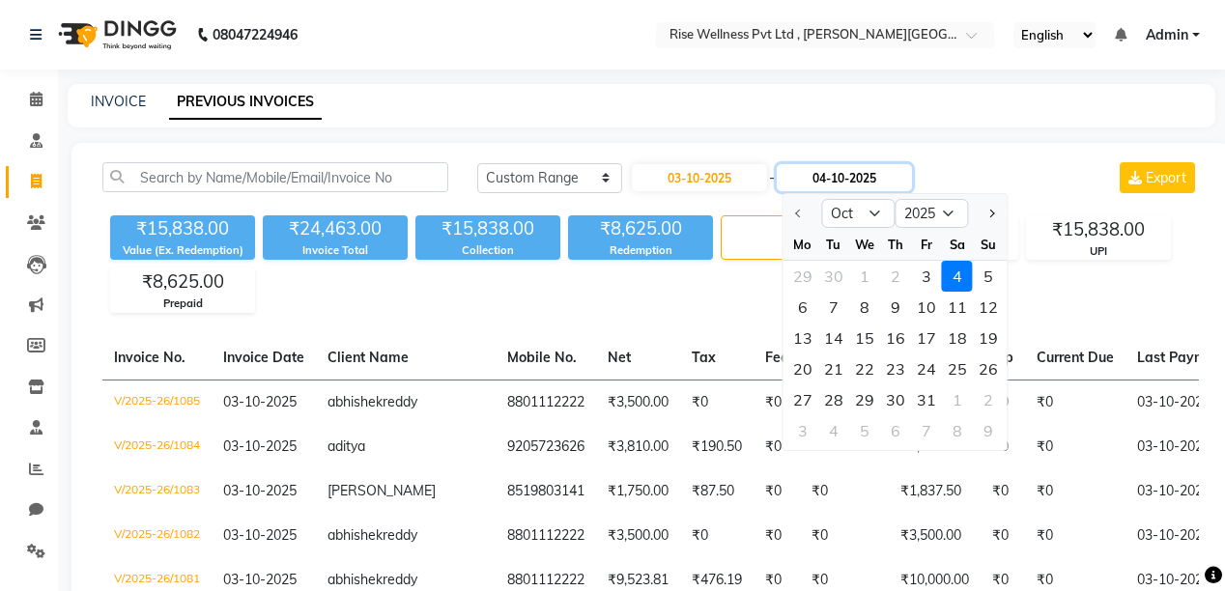
click at [845, 178] on input "04-10-2025" at bounding box center [844, 177] width 135 height 27
click at [631, 314] on div "[DATE] [DATE] Custom Range [DATE] - [DATE] Oct Nov [DATE] 2026 2027 2028 2029 2…" at bounding box center [651, 433] width 1159 height 581
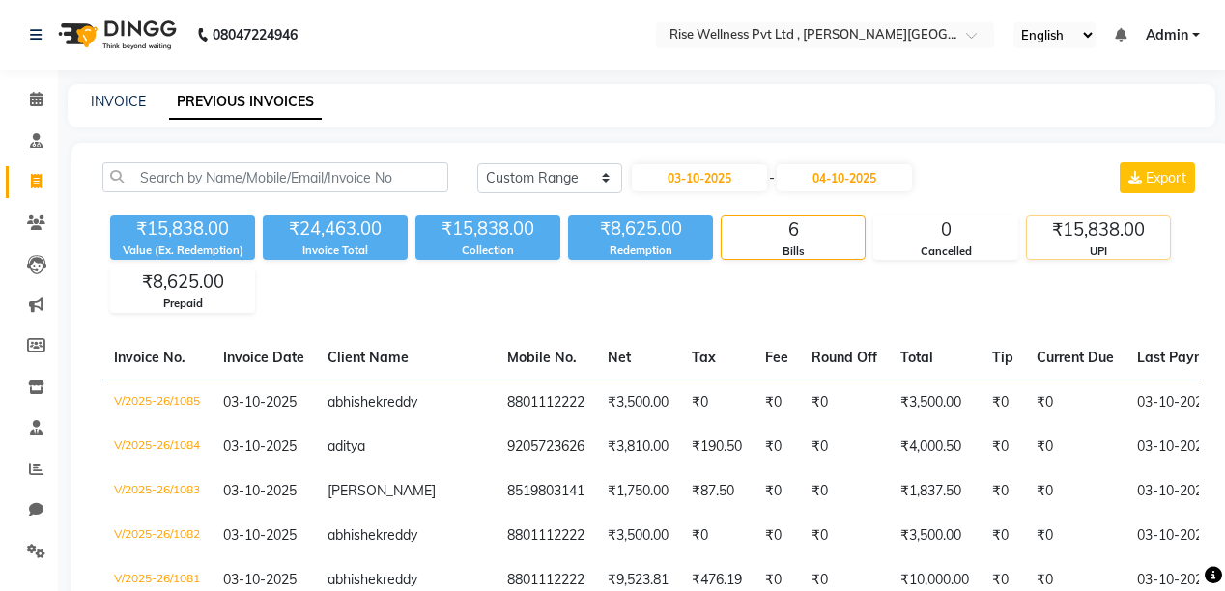
click at [1061, 225] on div "₹15,838.00" at bounding box center [1098, 229] width 143 height 27
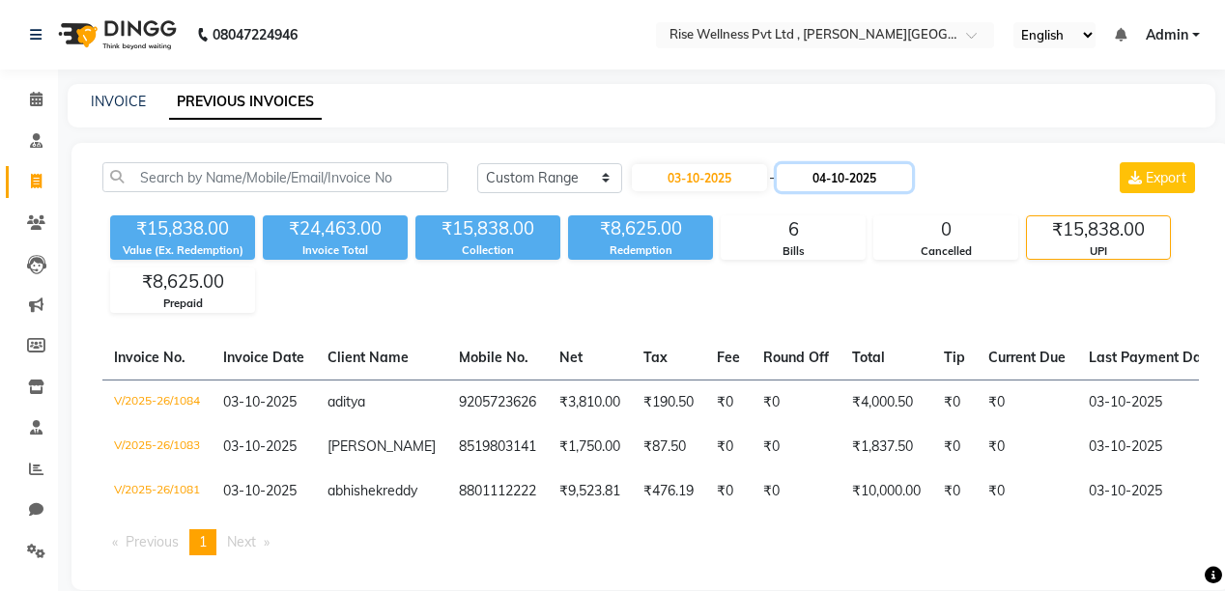
click at [814, 186] on input "04-10-2025" at bounding box center [844, 177] width 135 height 27
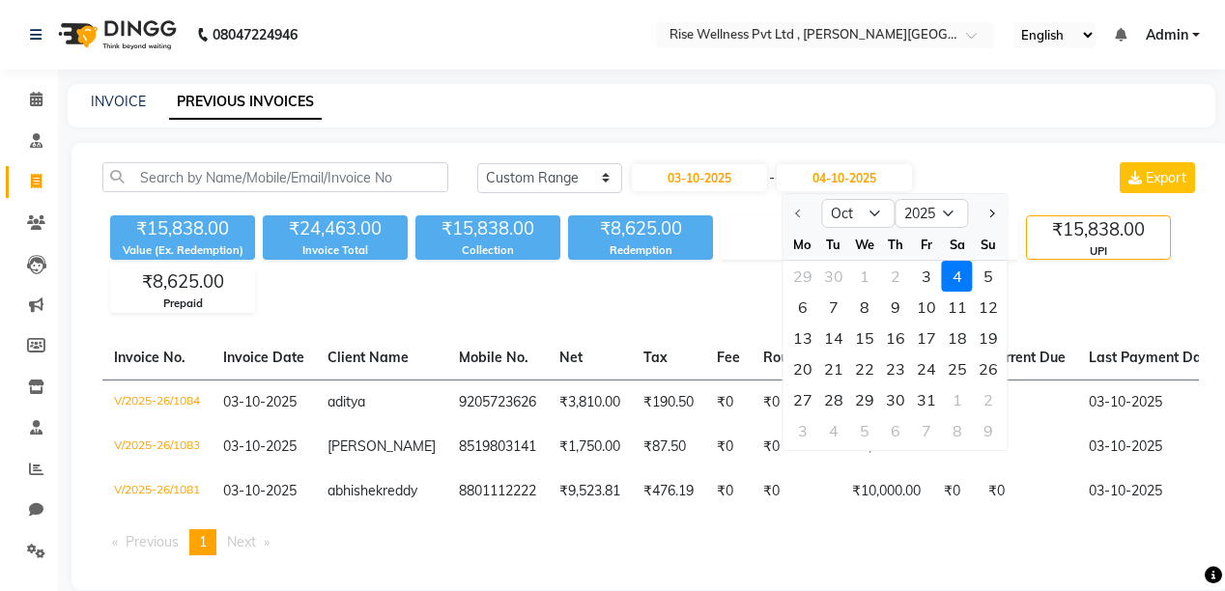
click at [929, 278] on div "3" at bounding box center [926, 276] width 31 height 31
type input "03-10-2025"
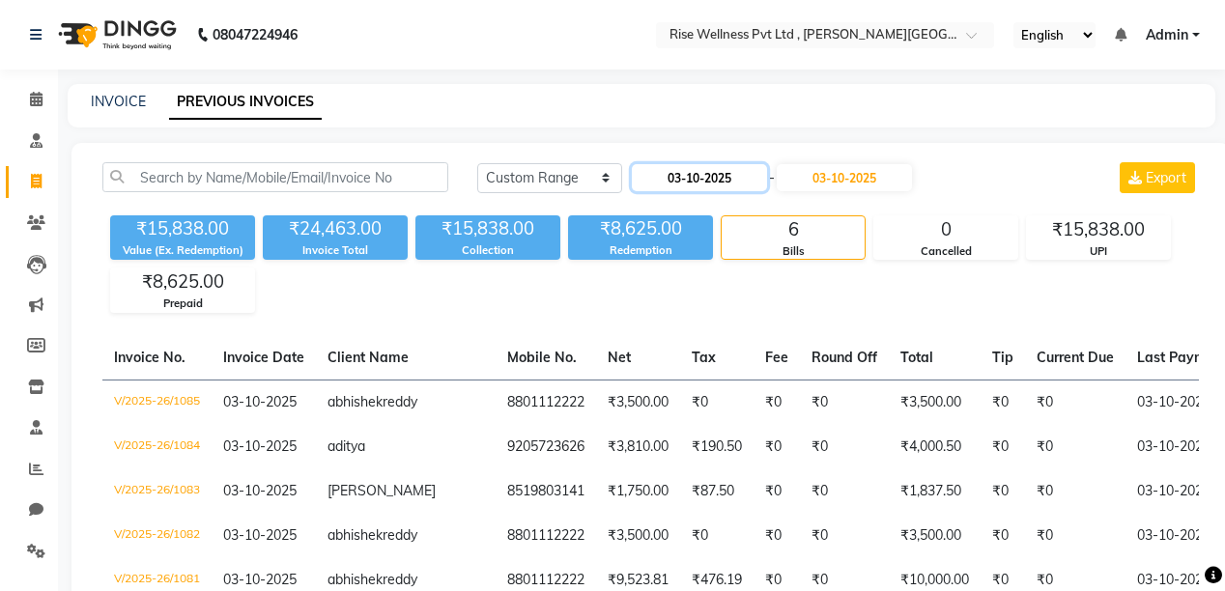
click at [696, 187] on input "03-10-2025" at bounding box center [699, 177] width 135 height 27
select select "10"
select select "2025"
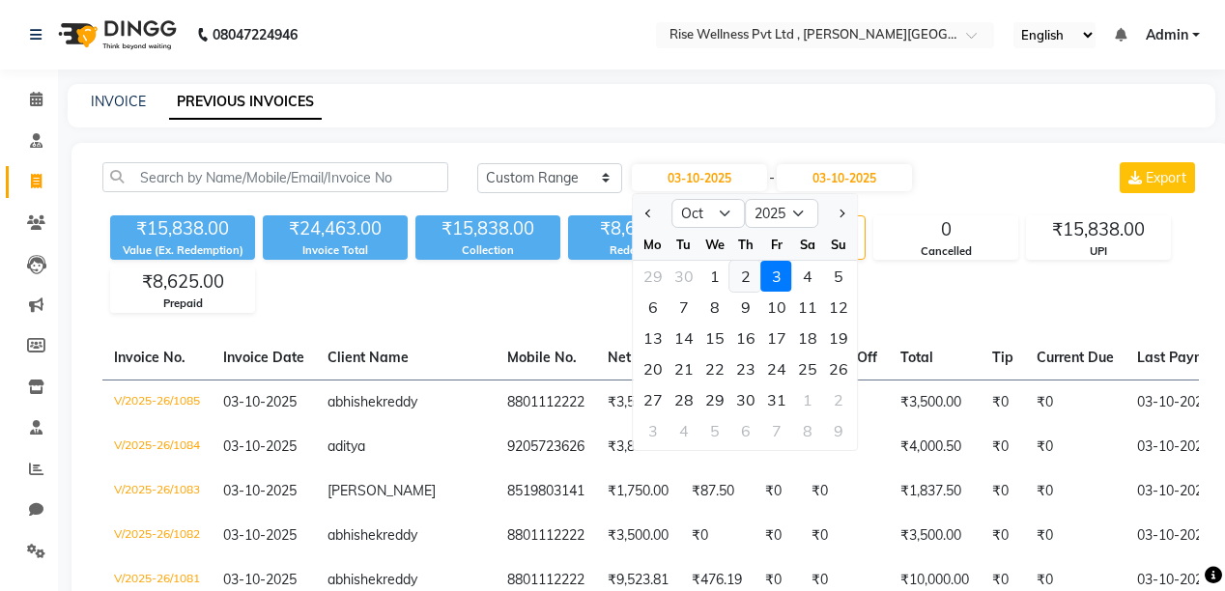
click at [754, 273] on div "2" at bounding box center [746, 276] width 31 height 31
type input "02-10-2025"
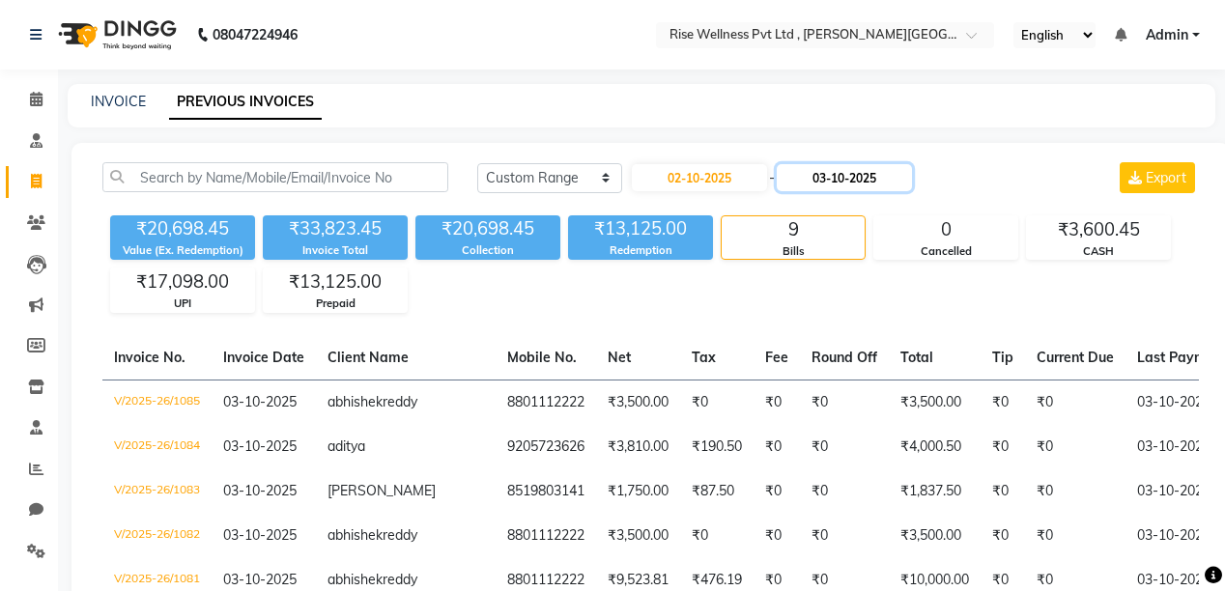
click at [814, 174] on input "03-10-2025" at bounding box center [844, 177] width 135 height 27
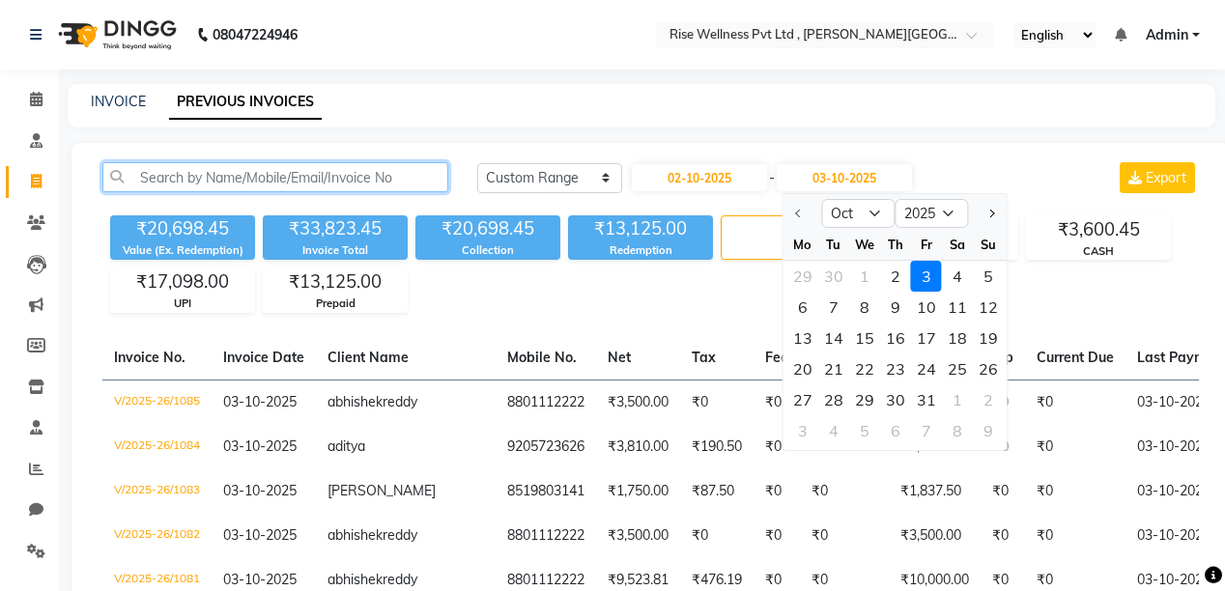
click at [246, 181] on input "text" at bounding box center [275, 177] width 346 height 30
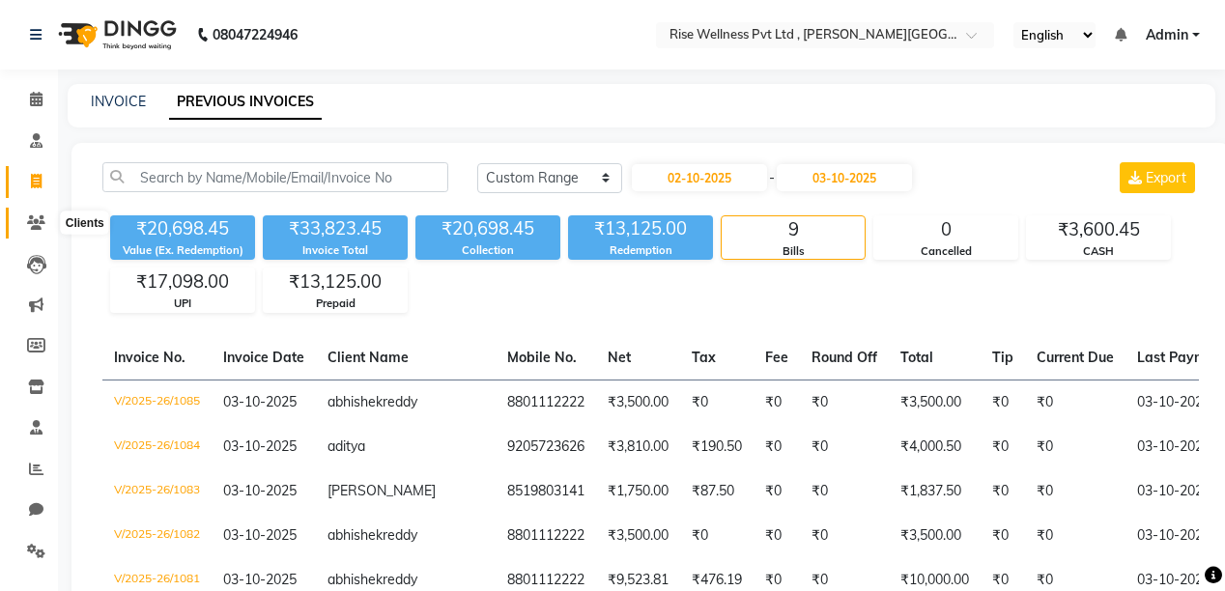
click at [39, 216] on icon at bounding box center [36, 223] width 18 height 14
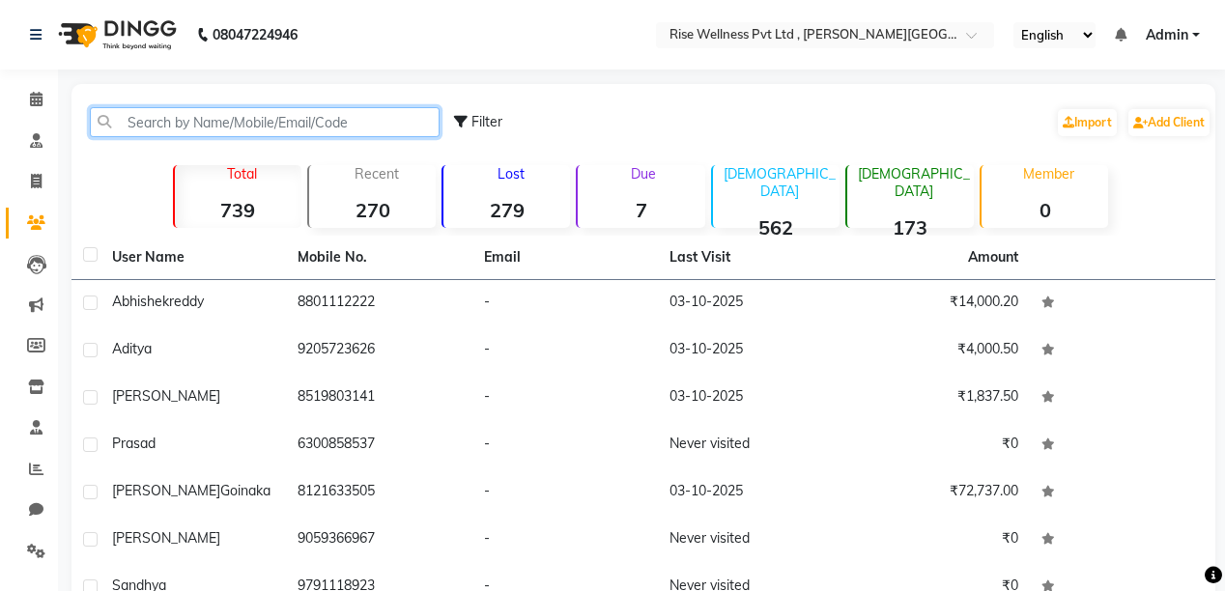
click at [166, 114] on input "text" at bounding box center [265, 122] width 350 height 30
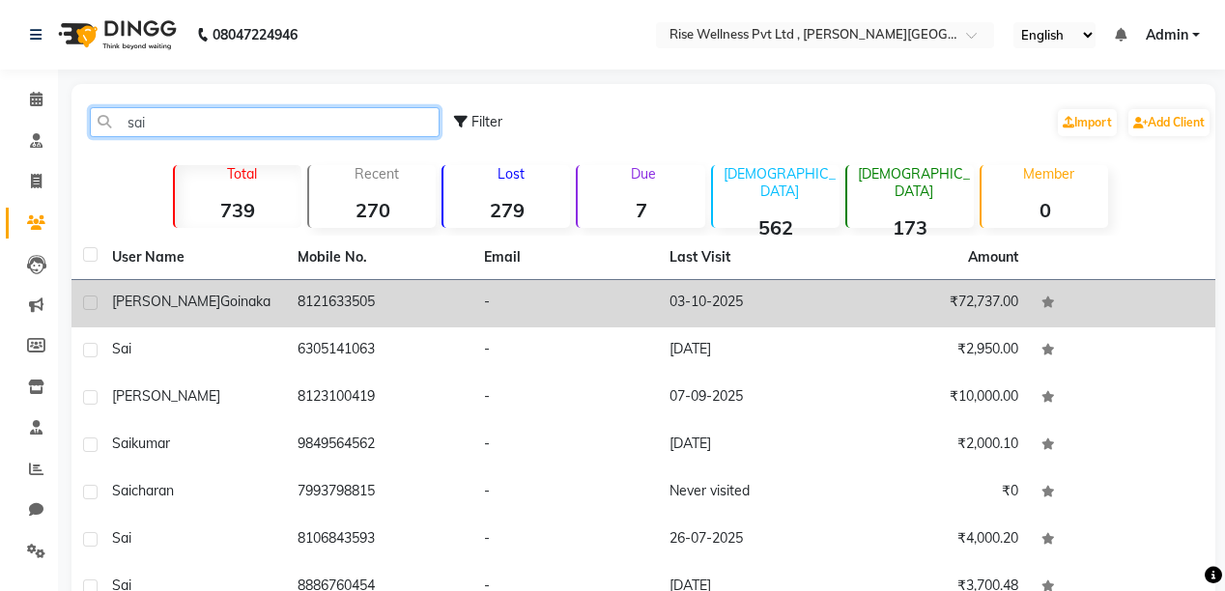
type input "sai"
click at [273, 297] on div "[PERSON_NAME]" at bounding box center [193, 302] width 162 height 20
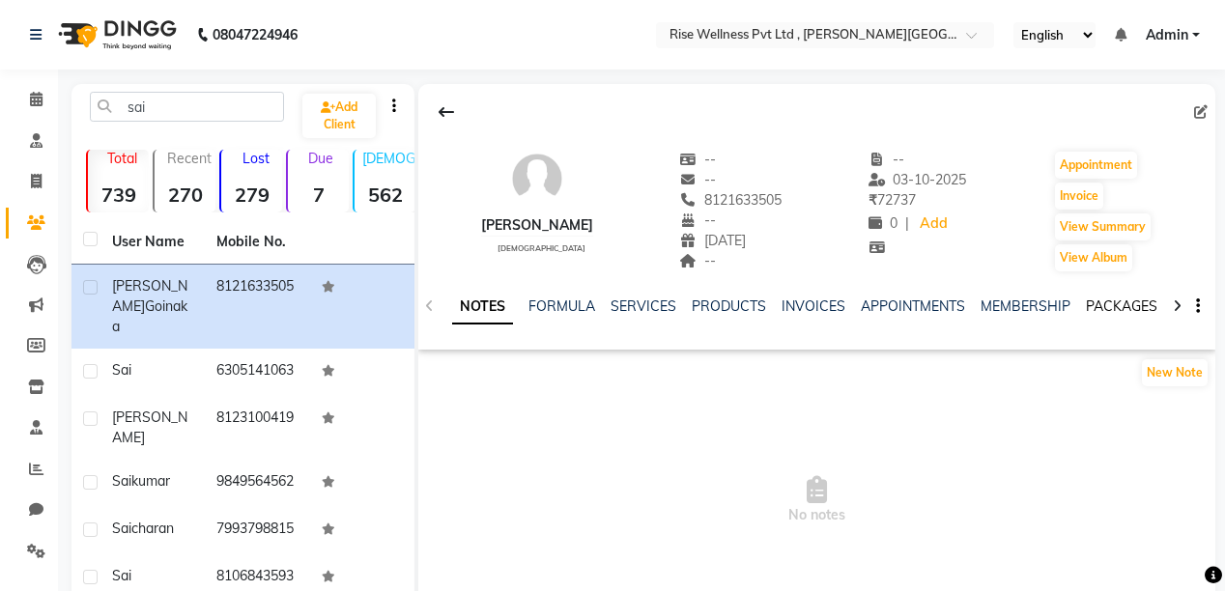
click at [1106, 302] on link "PACKAGES" at bounding box center [1122, 306] width 72 height 17
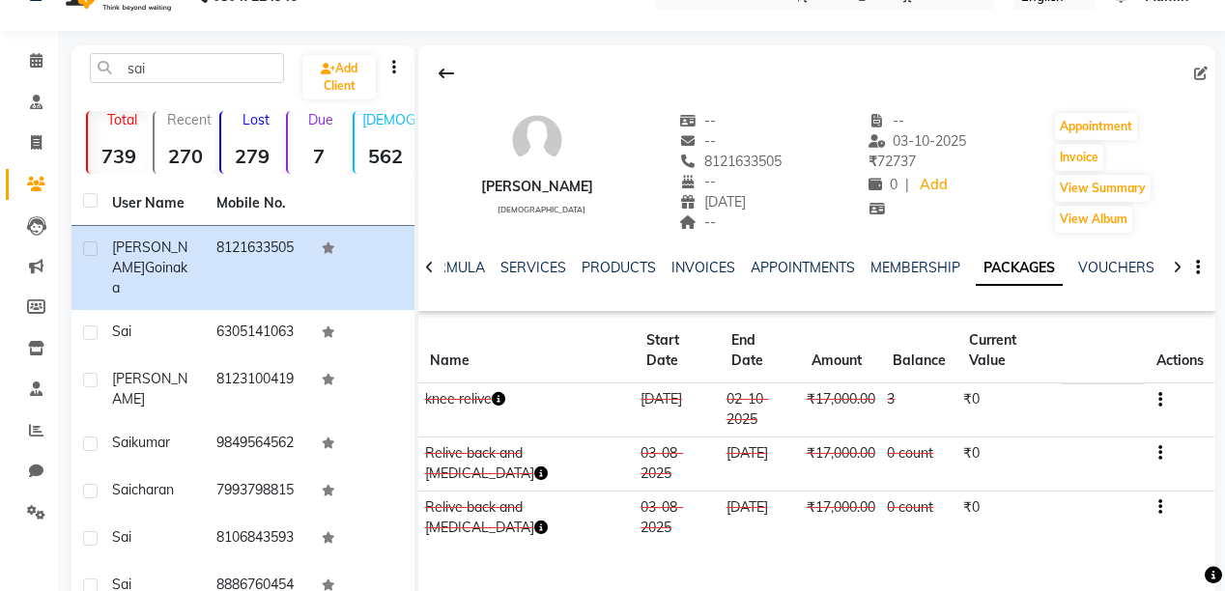
scroll to position [77, 0]
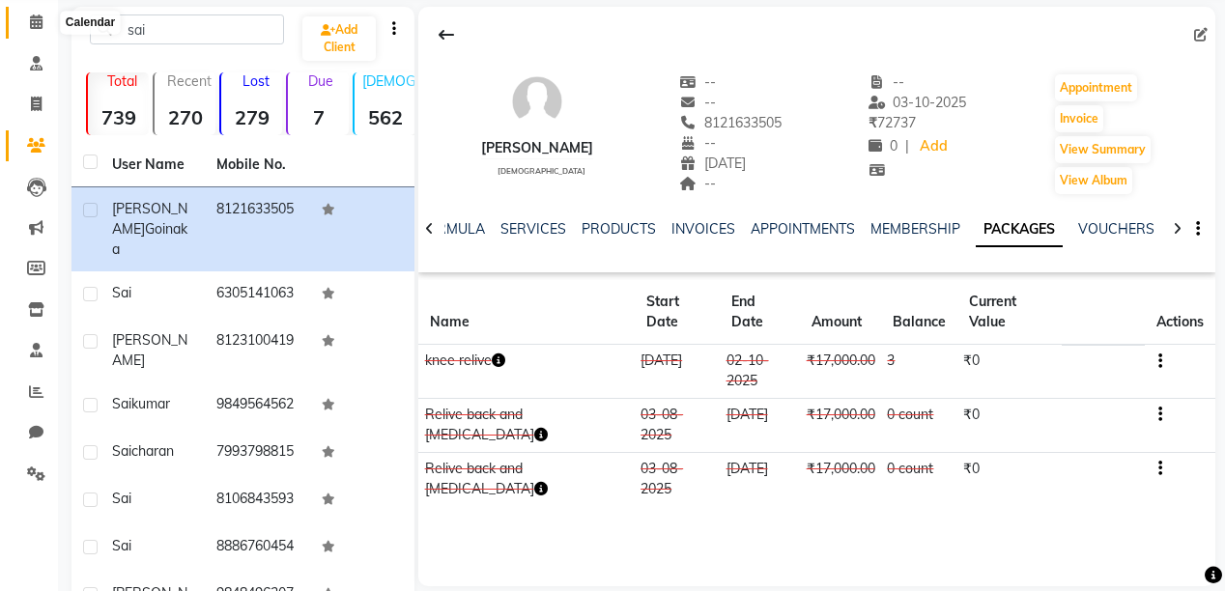
click at [39, 14] on icon at bounding box center [36, 21] width 13 height 14
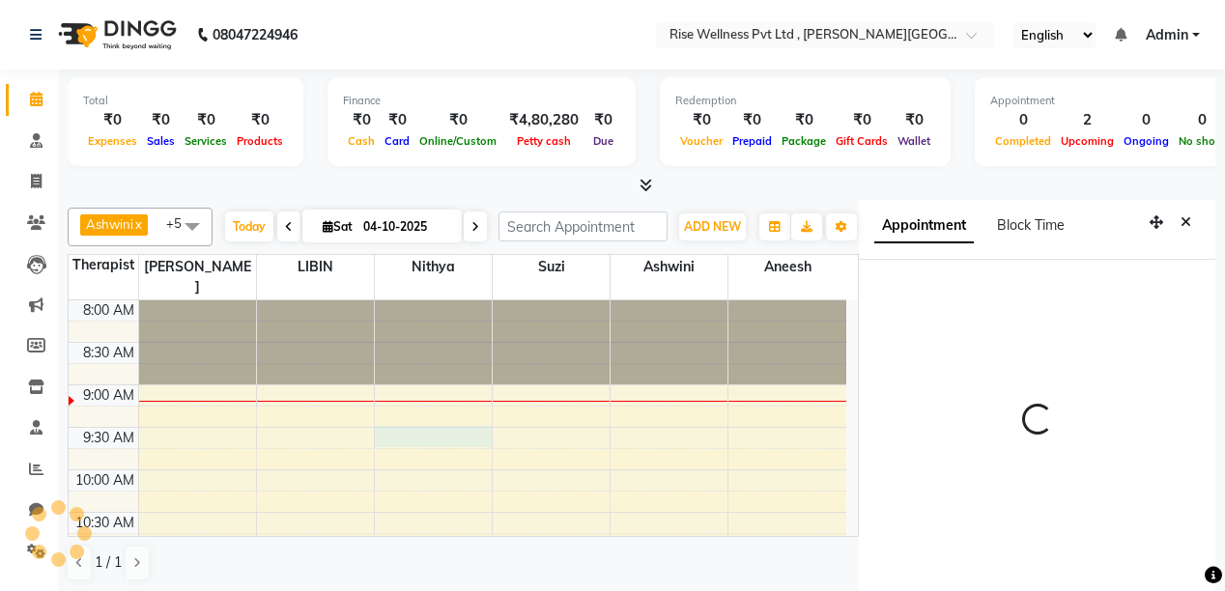
scroll to position [42, 0]
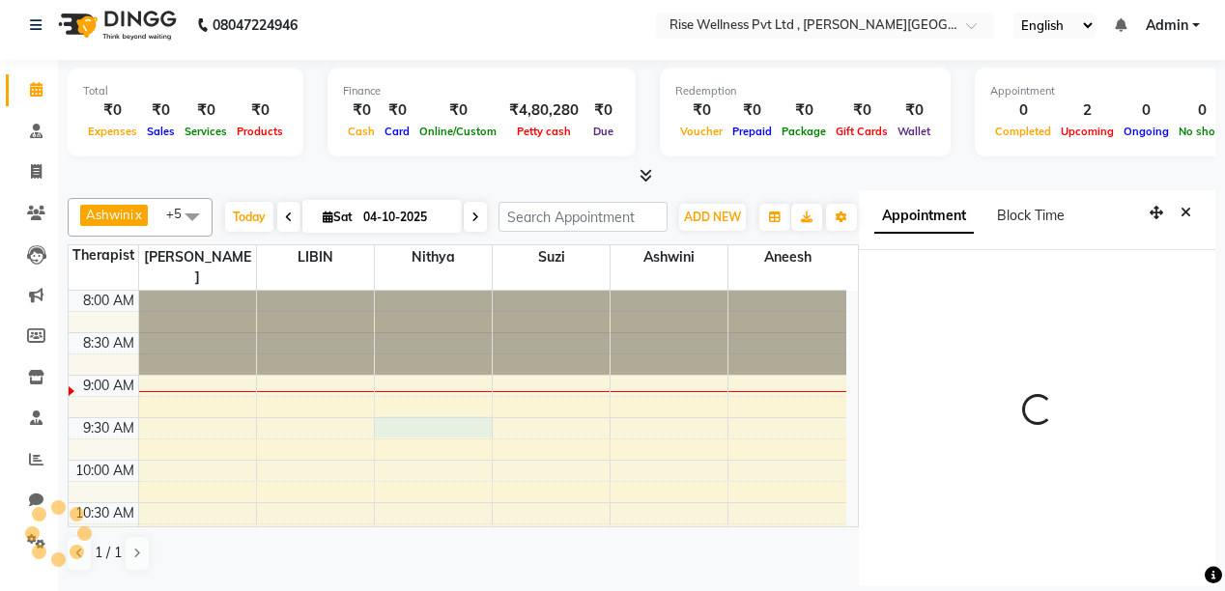
select select "570"
select select "69786"
select select "tentative"
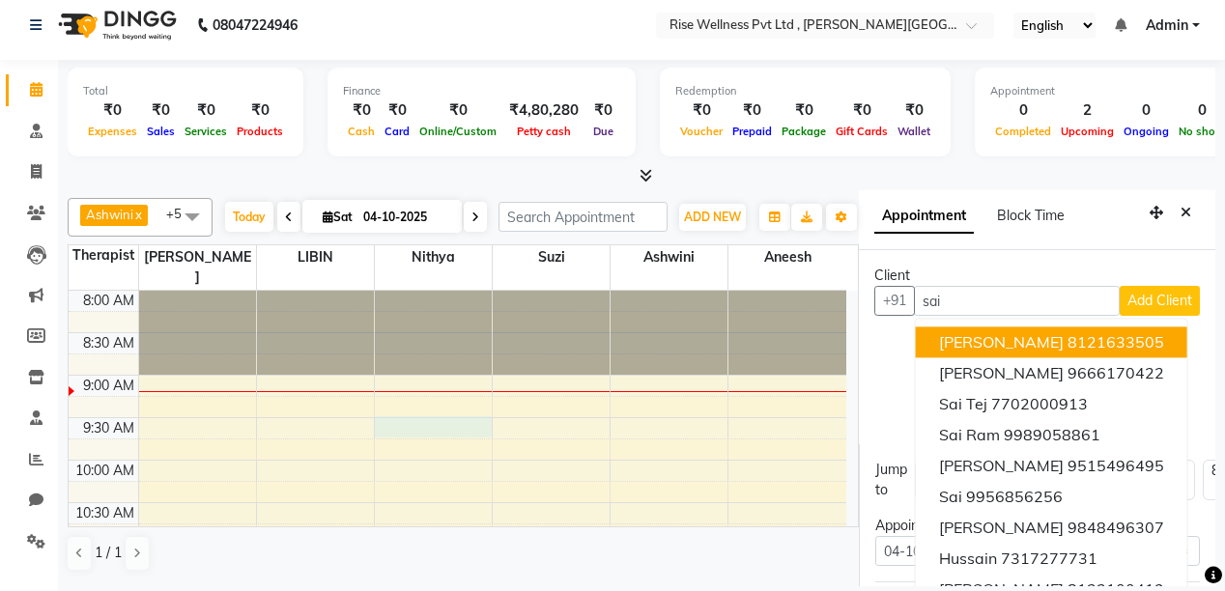
click at [995, 332] on span "[PERSON_NAME]" at bounding box center [1001, 341] width 125 height 19
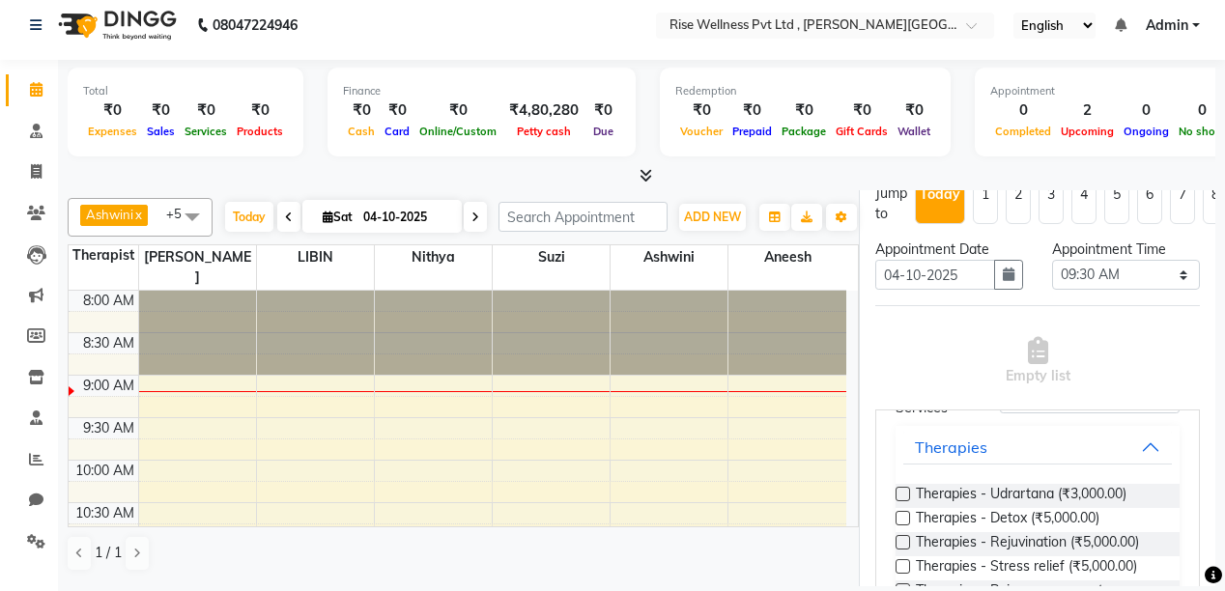
scroll to position [232, 0]
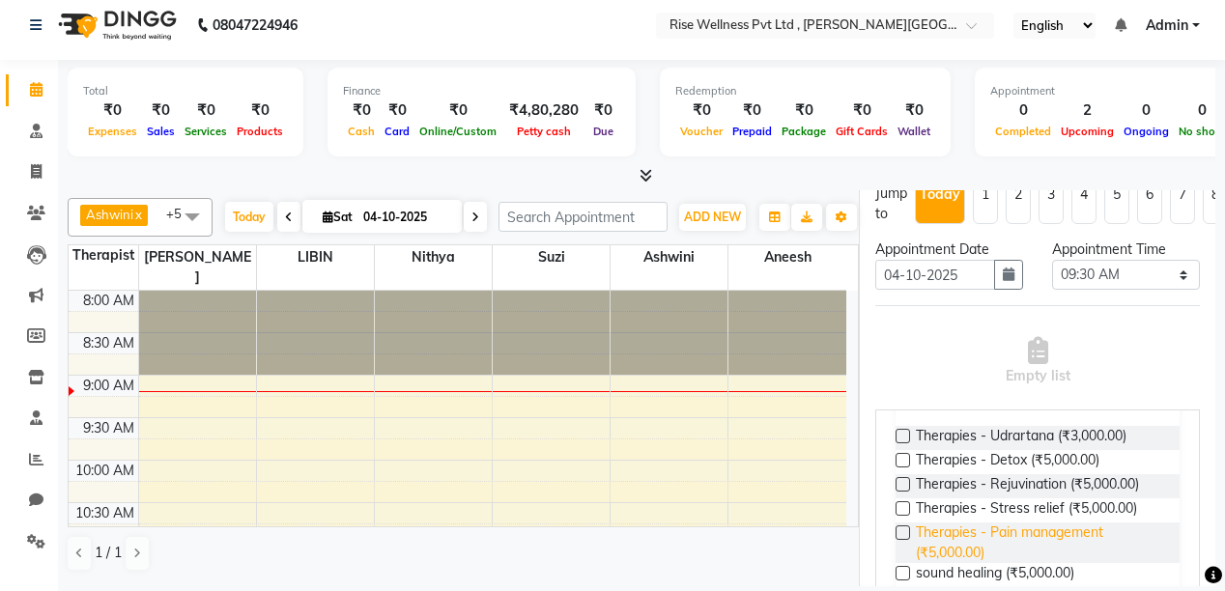
type input "8121633505"
click at [1045, 531] on span "Therapies - Pain management (₹5,000.00)" at bounding box center [1040, 543] width 248 height 41
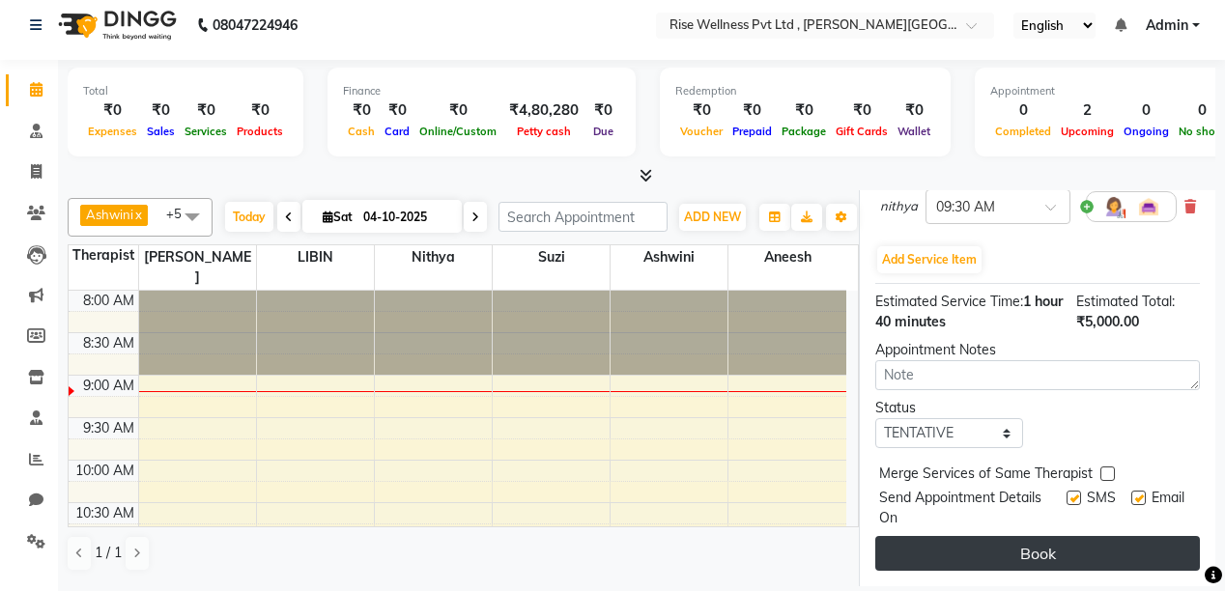
scroll to position [512, 0]
click at [1055, 536] on button "Book" at bounding box center [1038, 553] width 325 height 35
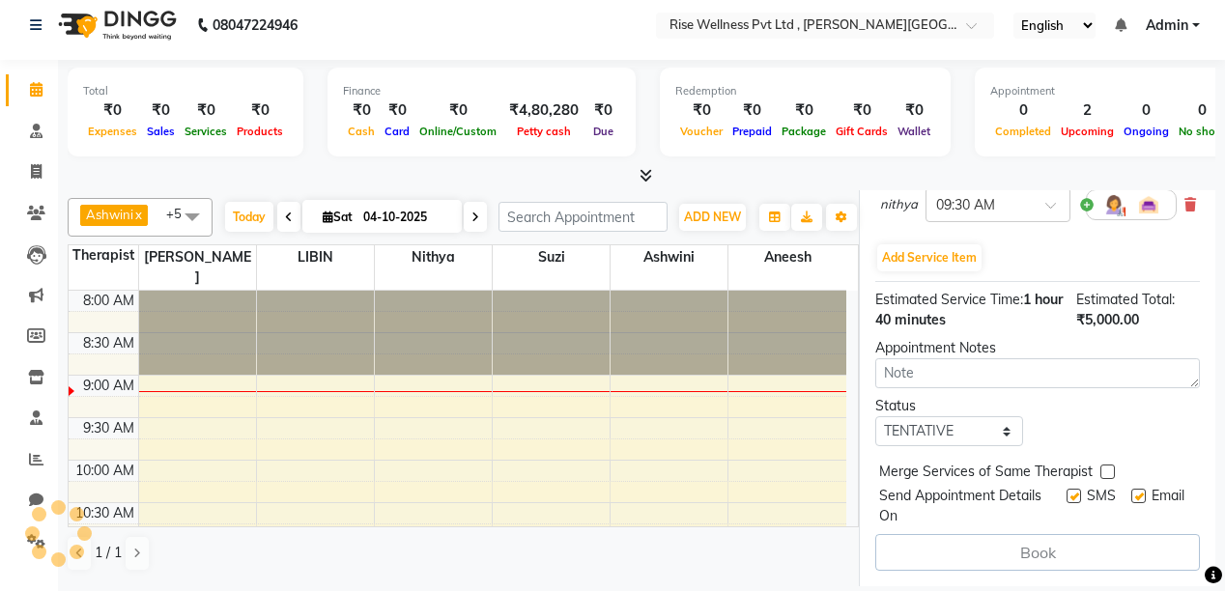
select select "69786"
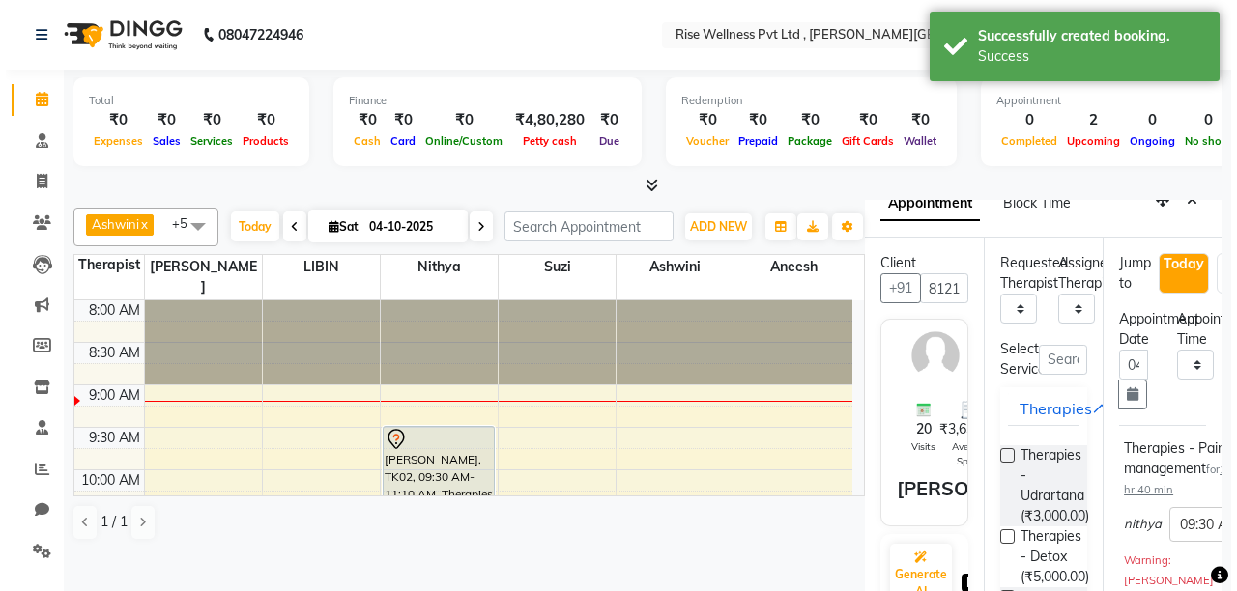
scroll to position [0, 0]
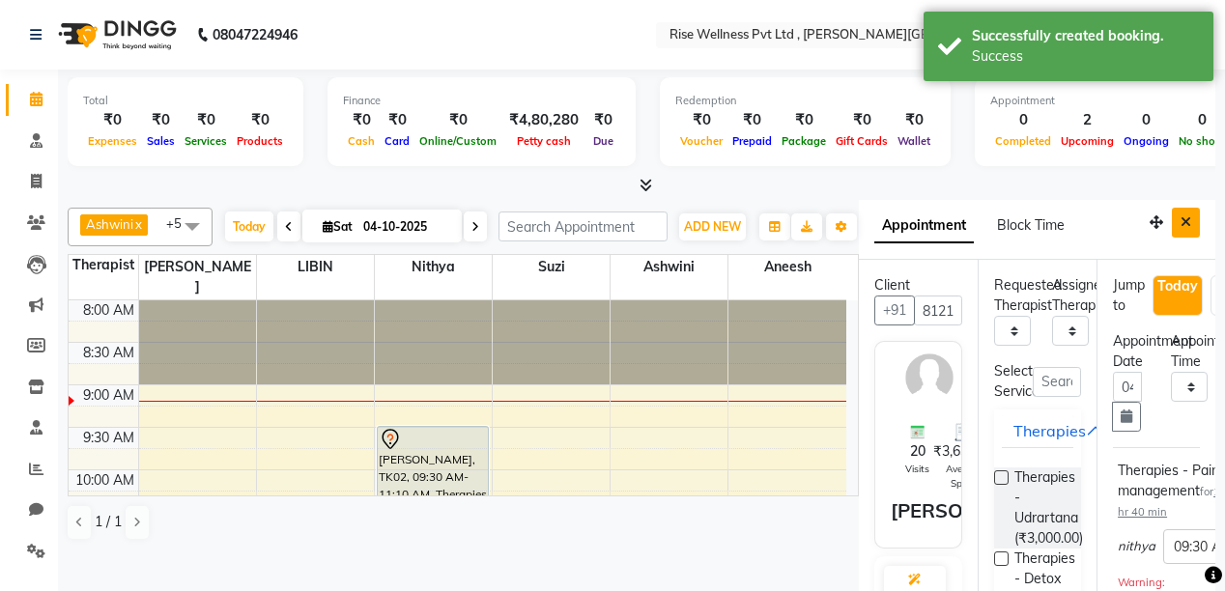
click at [1183, 216] on button "Close" at bounding box center [1186, 223] width 28 height 30
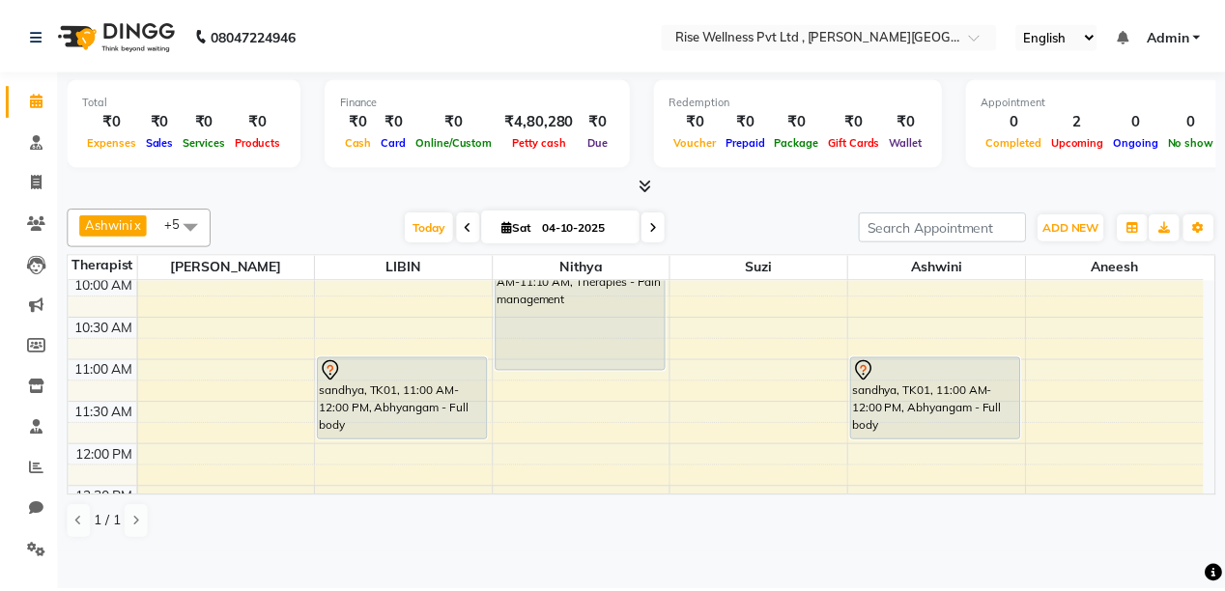
scroll to position [232, 0]
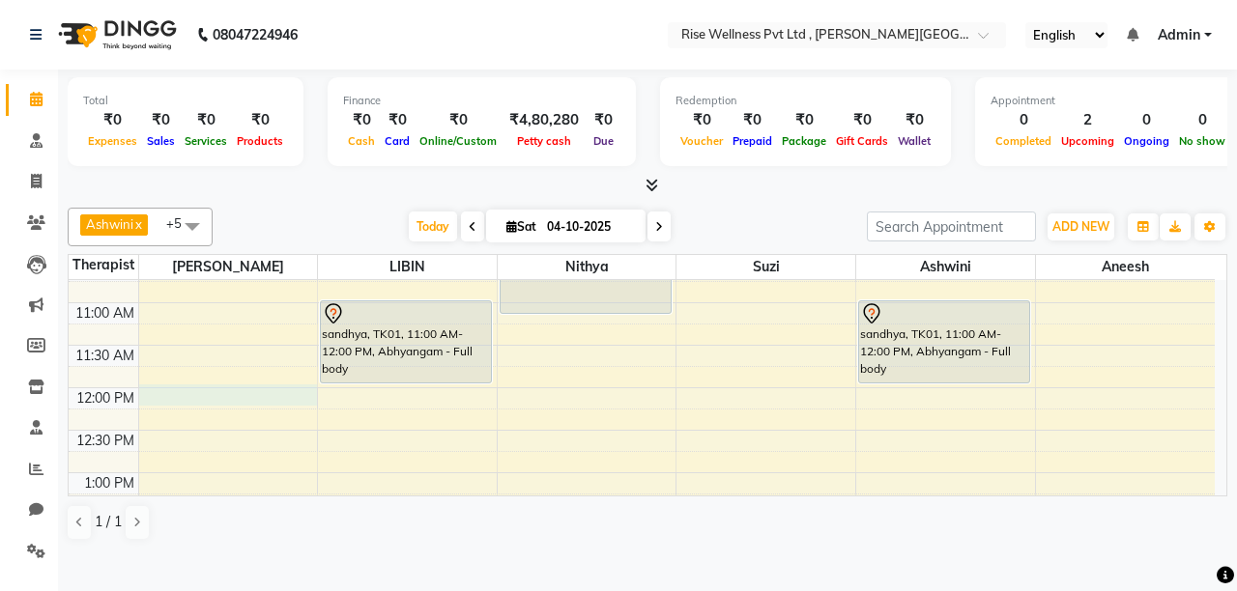
select select "67714"
select select "tentative"
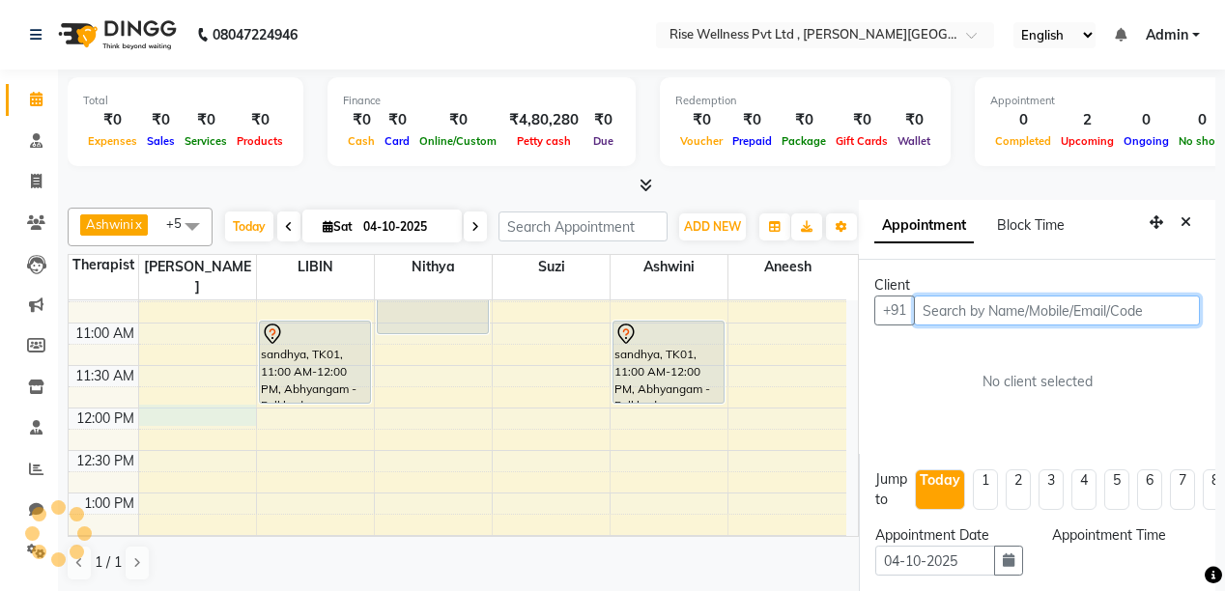
select select "720"
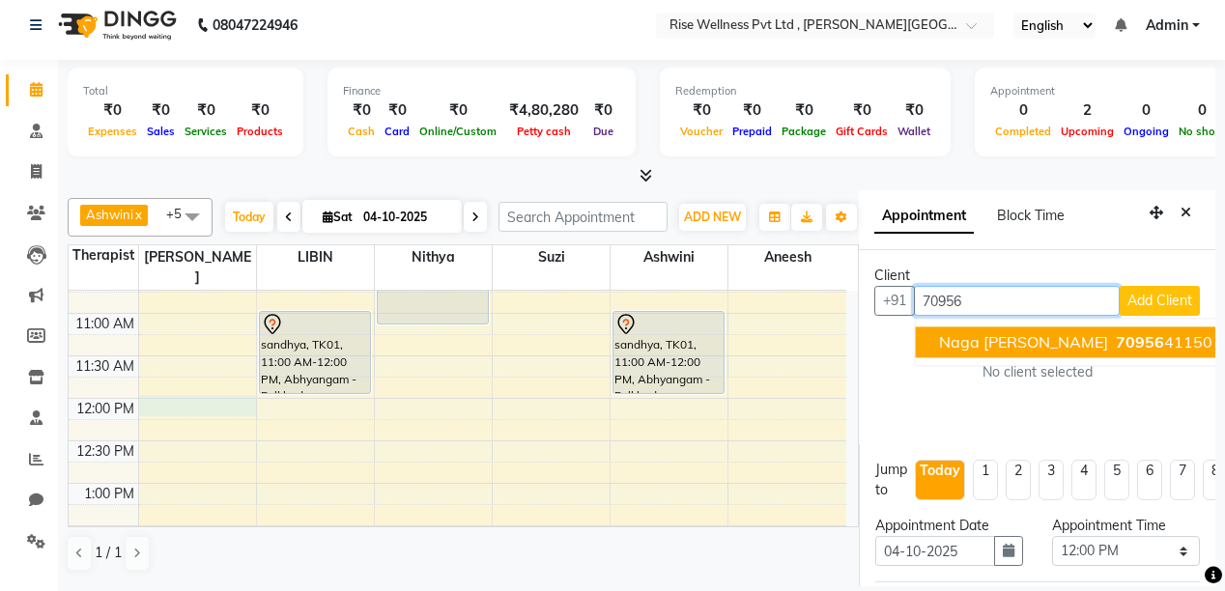
click at [959, 332] on span "naga [PERSON_NAME]" at bounding box center [1023, 341] width 169 height 19
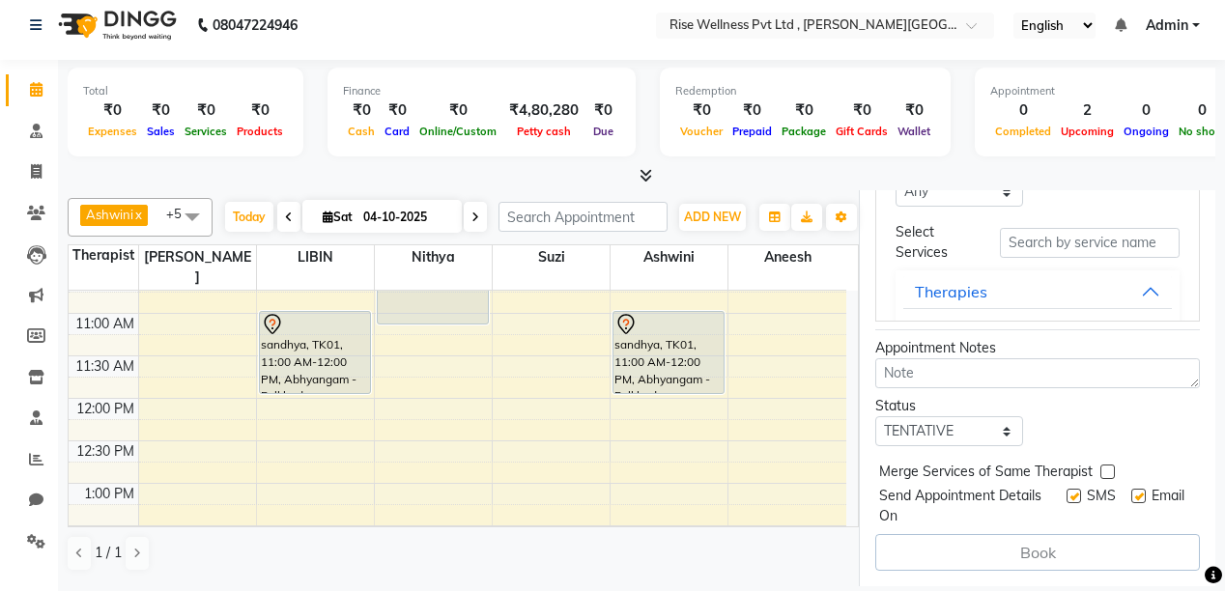
scroll to position [663, 0]
type input "7095641150"
click at [1115, 274] on button "Therapies" at bounding box center [1038, 291] width 269 height 35
click at [1121, 274] on button "Therapies" at bounding box center [1038, 291] width 269 height 35
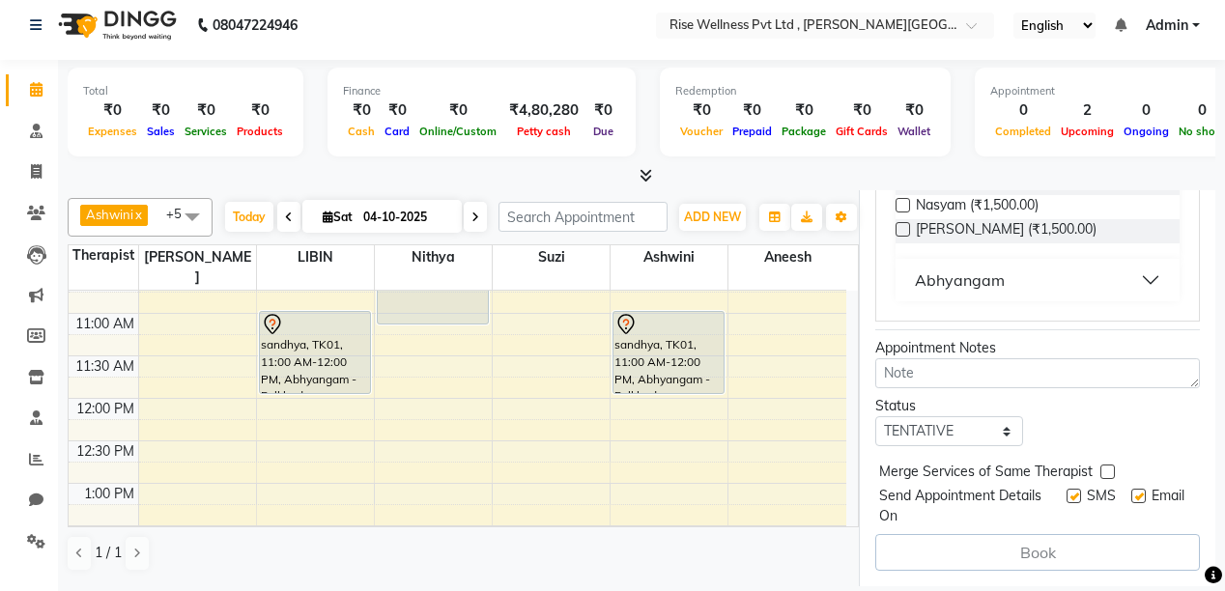
scroll to position [334, 0]
click at [1125, 263] on button "Abhyangam" at bounding box center [1038, 280] width 269 height 35
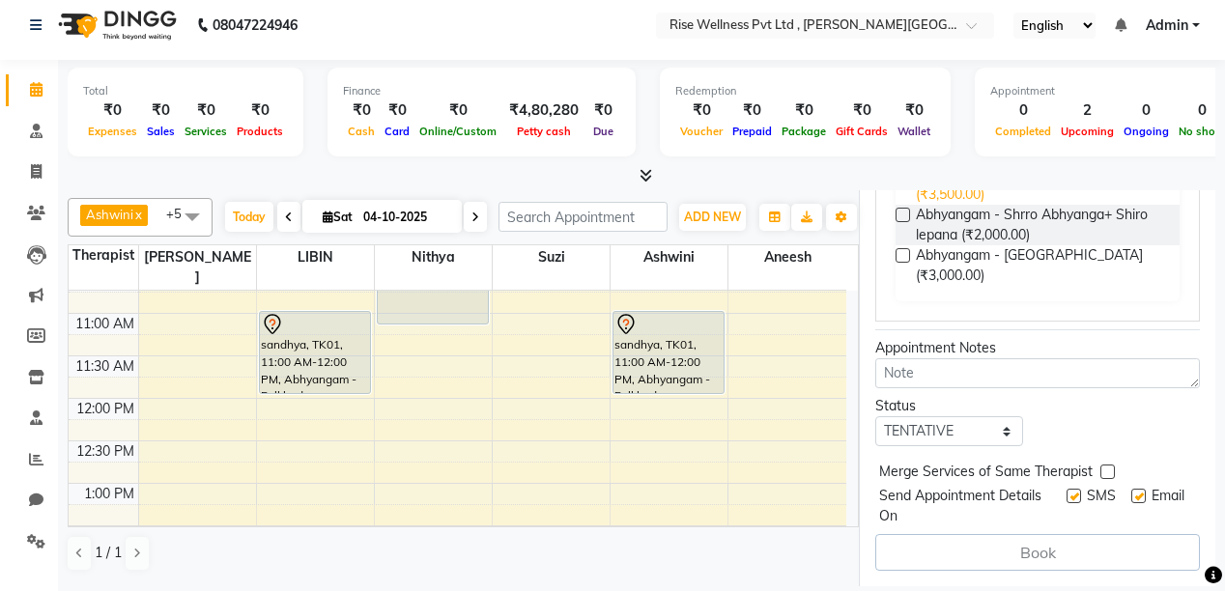
scroll to position [839, 0]
click at [946, 245] on span "Abhyangam - [GEOGRAPHIC_DATA] (₹3,000.00)" at bounding box center [1040, 265] width 248 height 41
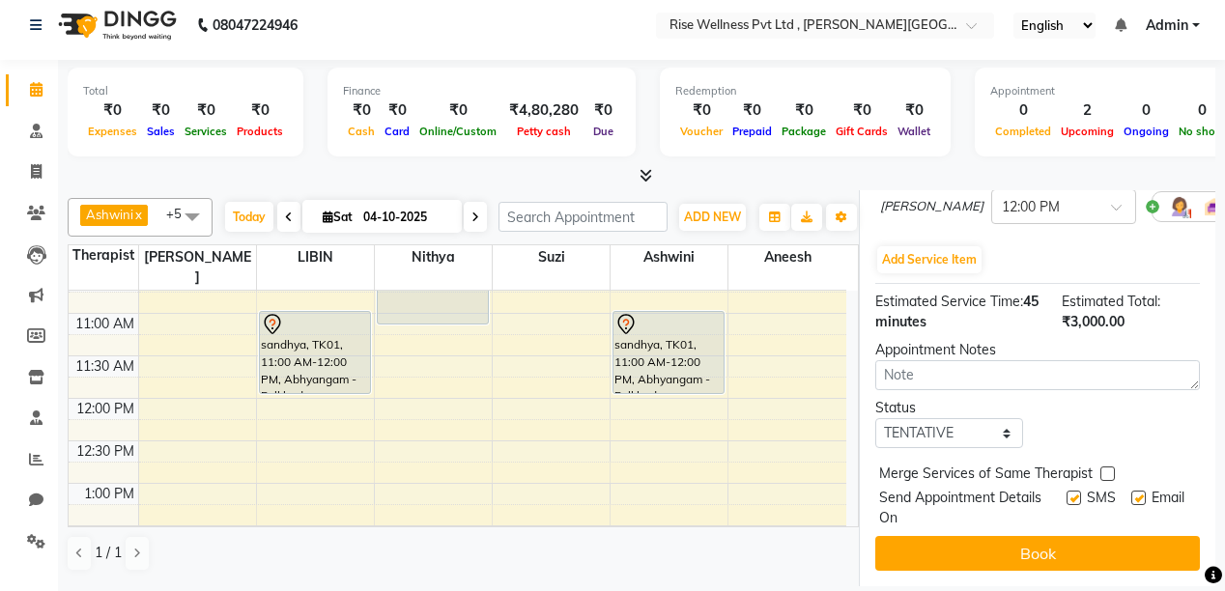
scroll to position [512, 0]
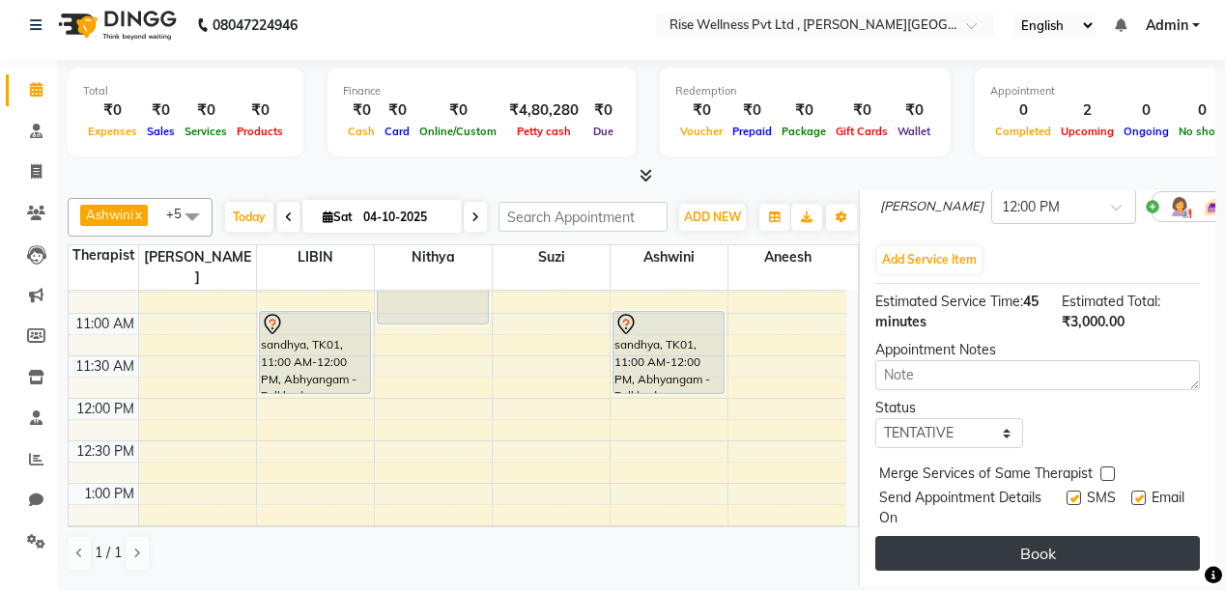
click at [1078, 536] on button "Book" at bounding box center [1038, 553] width 325 height 35
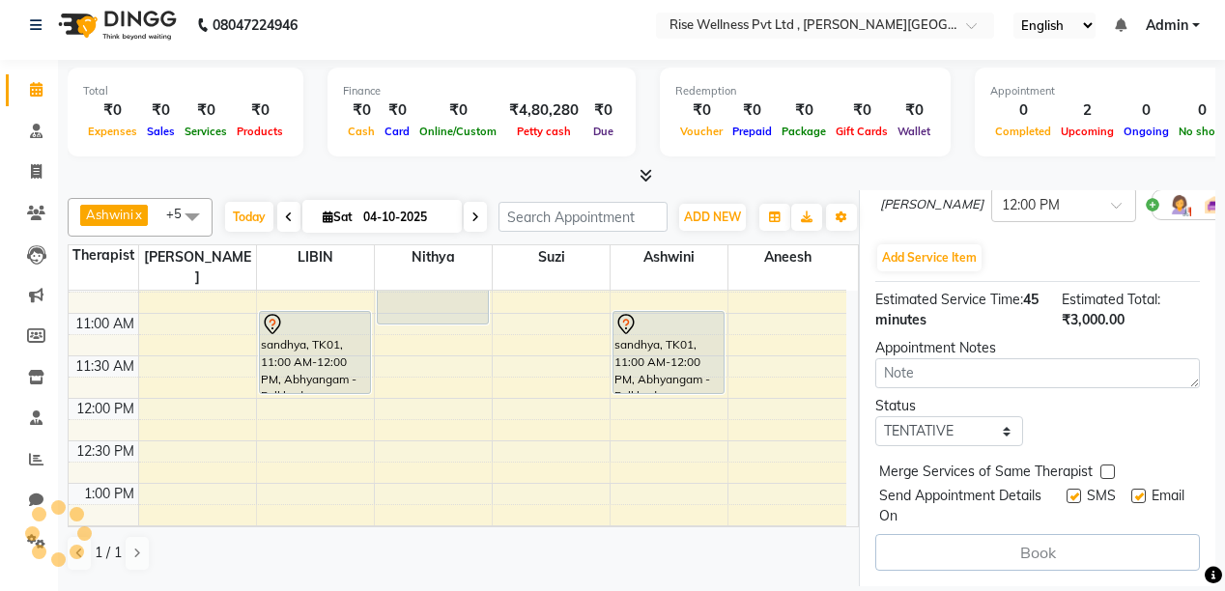
scroll to position [8, 0]
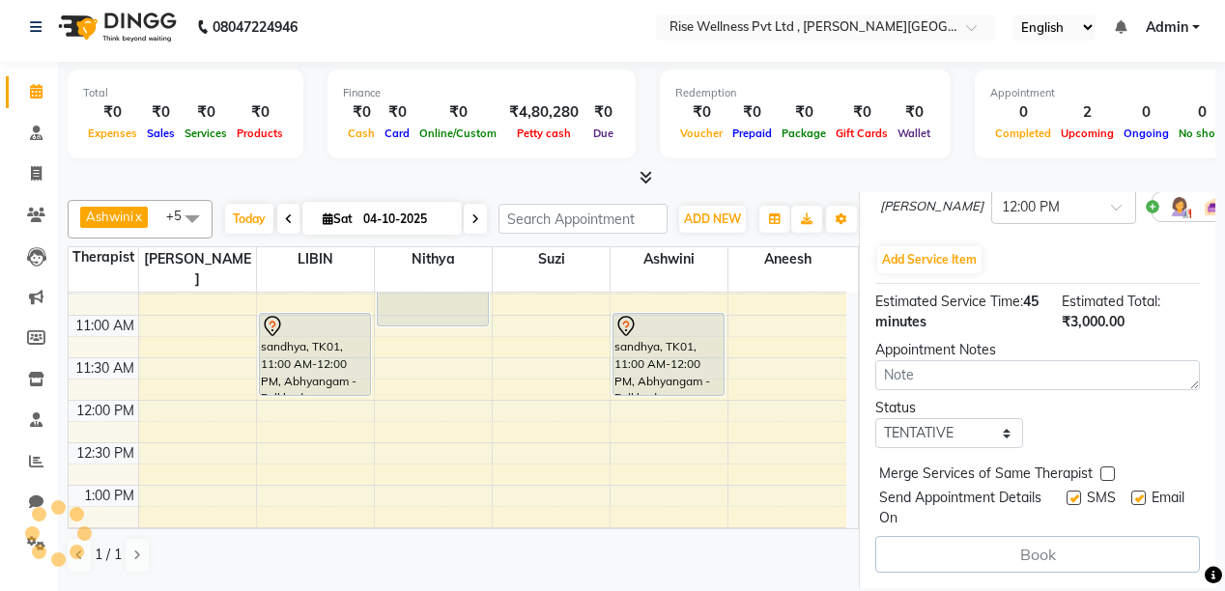
select select "67714"
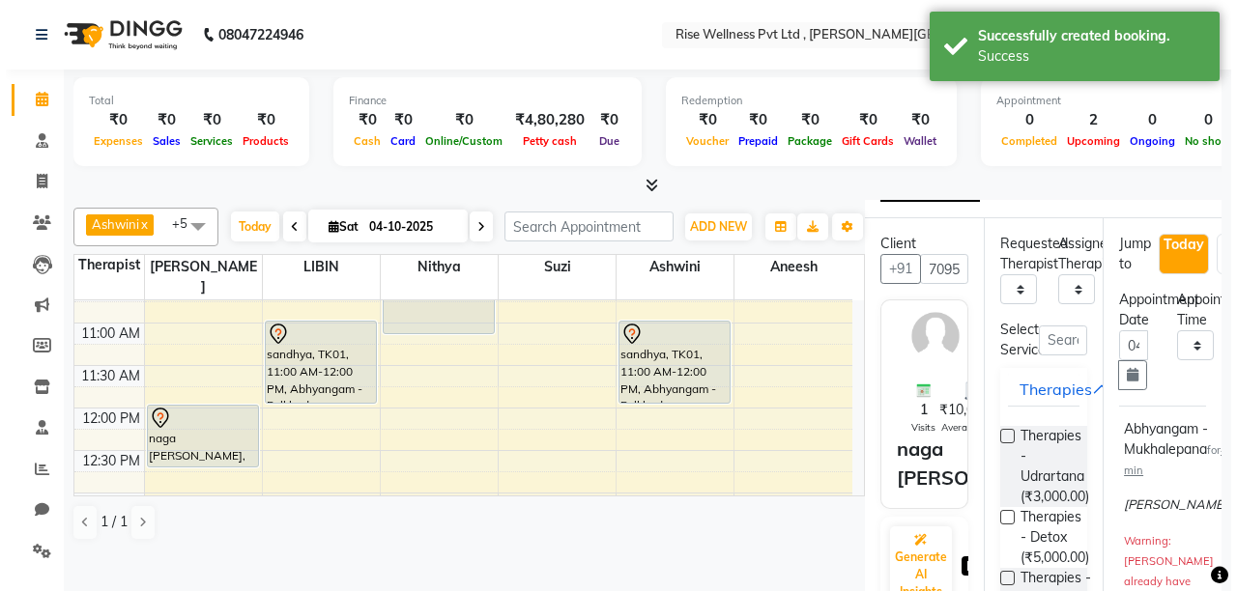
scroll to position [0, 0]
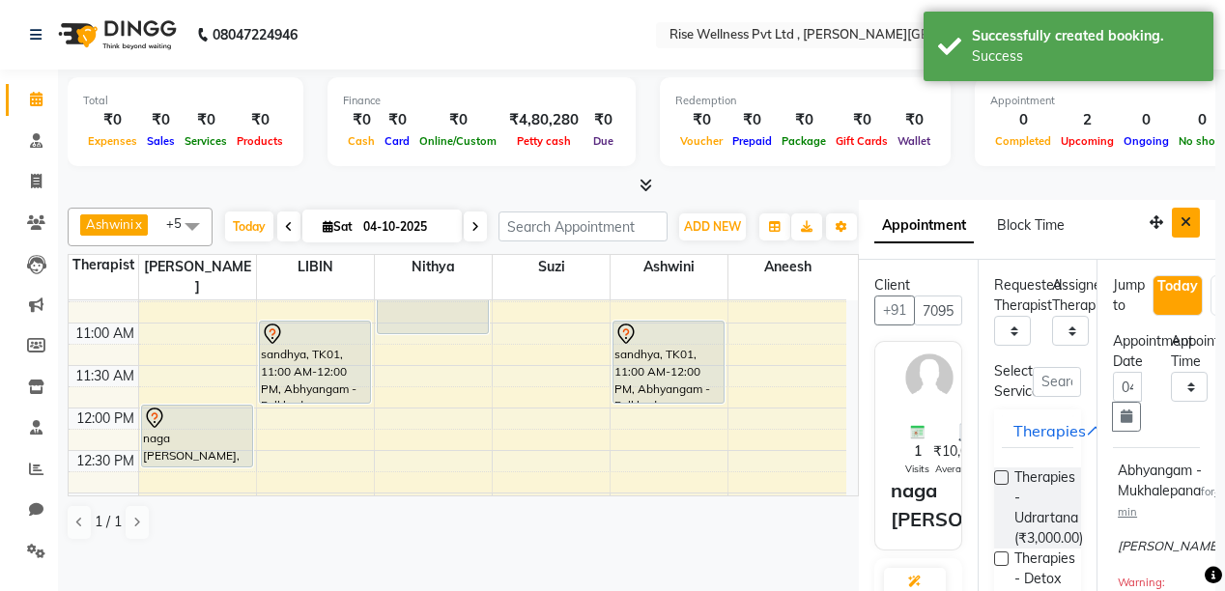
click at [1172, 216] on button "Close" at bounding box center [1186, 223] width 28 height 30
